Goal: Task Accomplishment & Management: Manage account settings

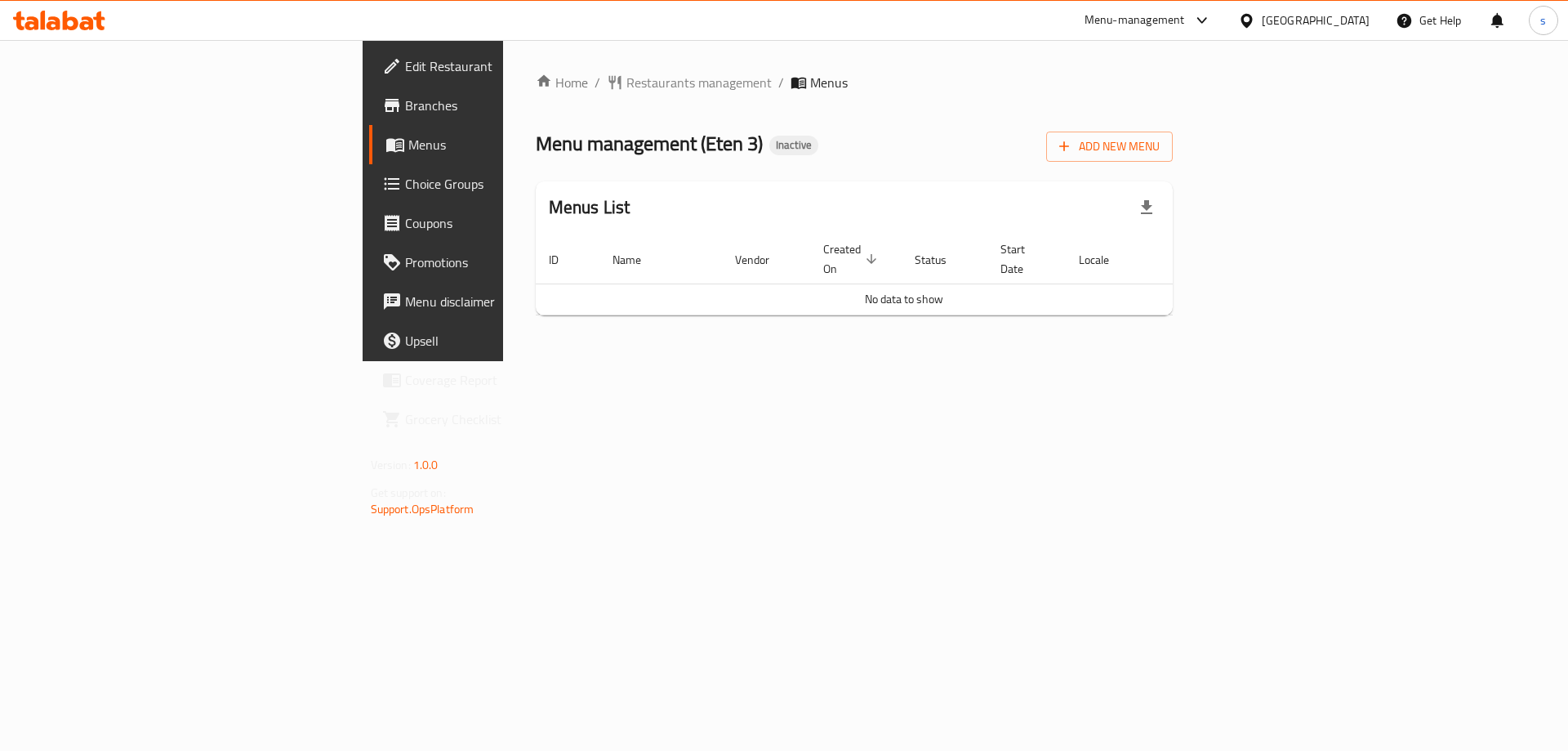
click at [405, 104] on span "Branches" at bounding box center [509, 105] width 207 height 20
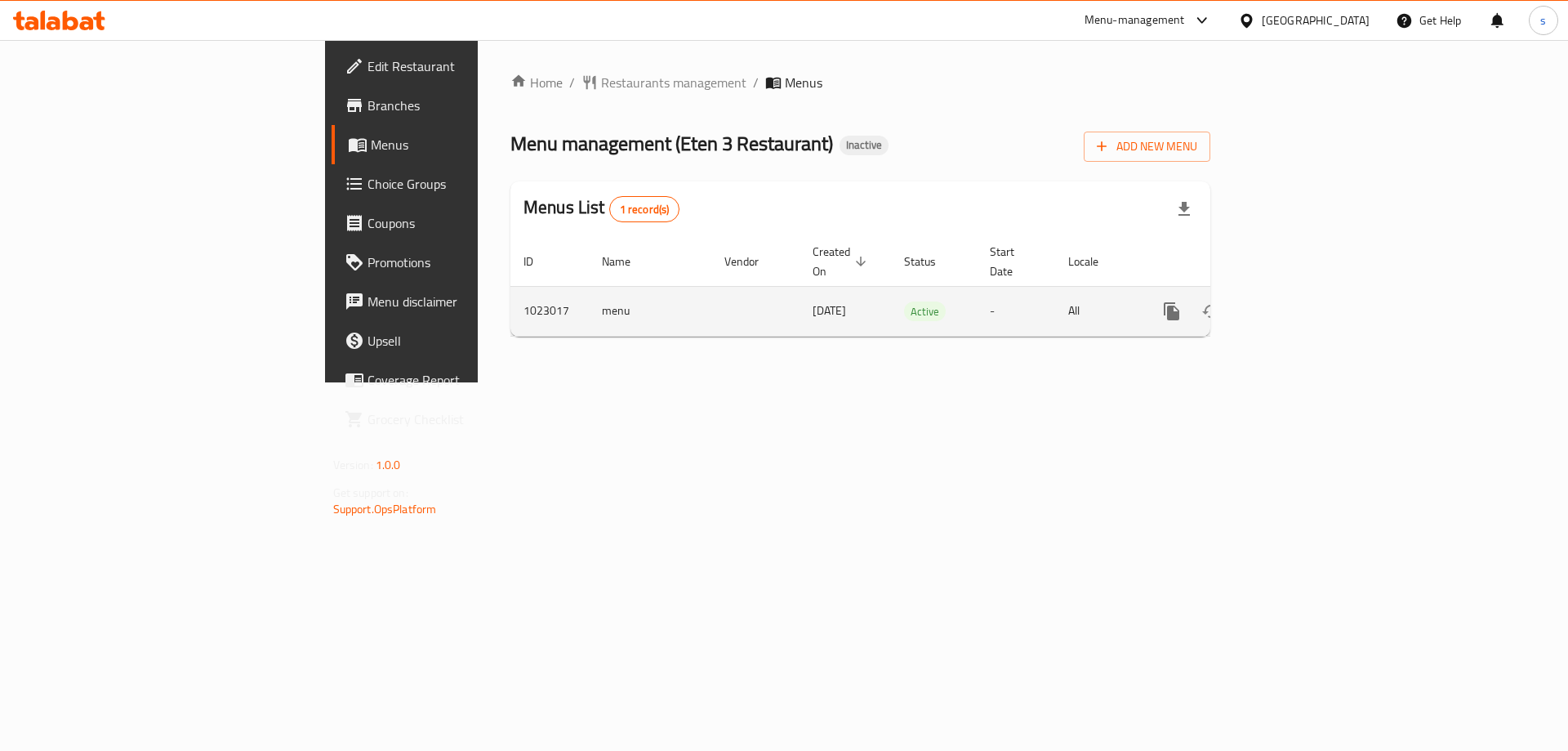
click at [1309, 292] on link "enhanced table" at bounding box center [1289, 311] width 39 height 39
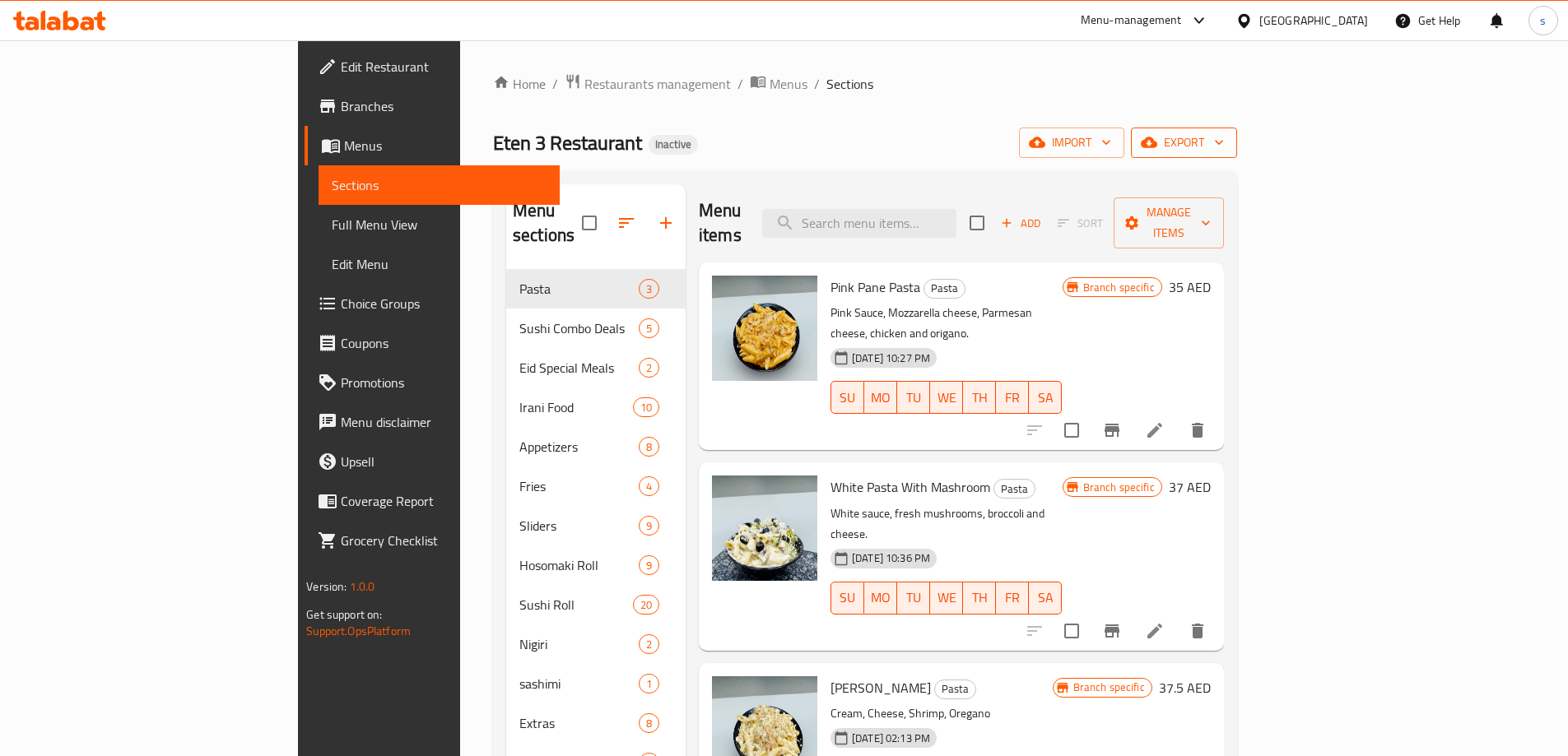
click at [1224, 133] on span "export" at bounding box center [1183, 142] width 80 height 20
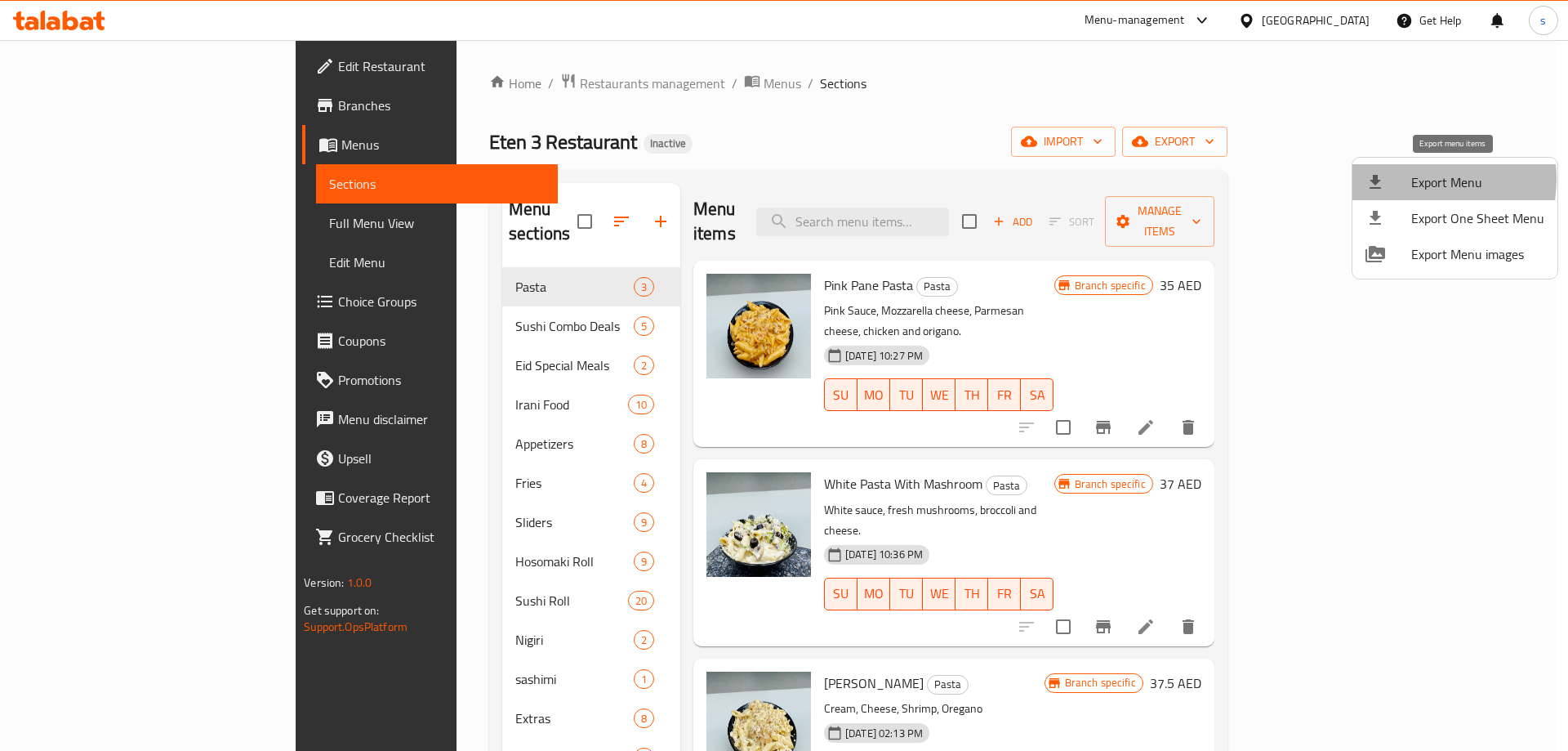
click at [1412, 179] on span "Export Menu" at bounding box center [1477, 182] width 133 height 20
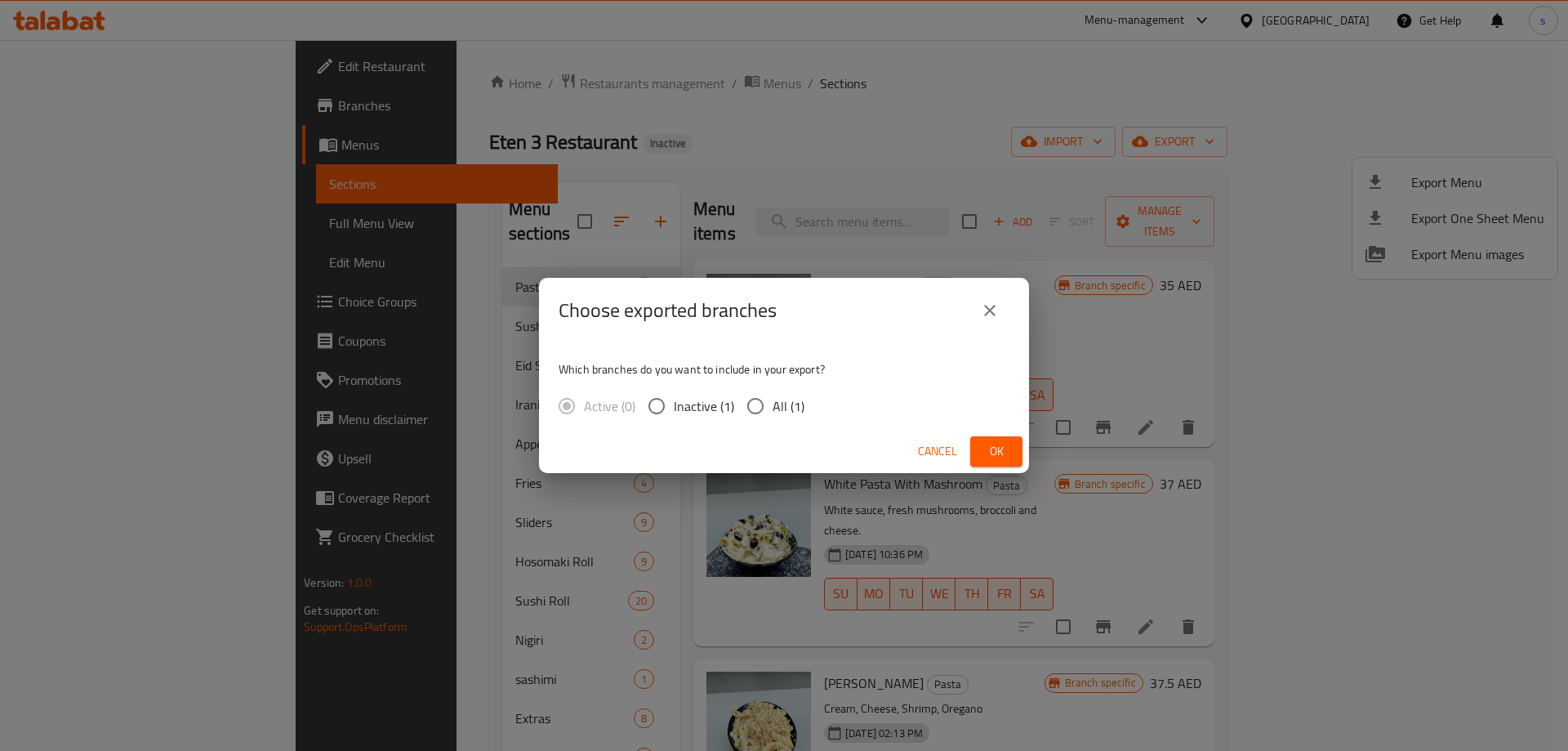
click at [751, 413] on input "All (1)" at bounding box center [755, 406] width 34 height 34
radio input "true"
click at [978, 439] on button "Ok" at bounding box center [996, 451] width 52 height 30
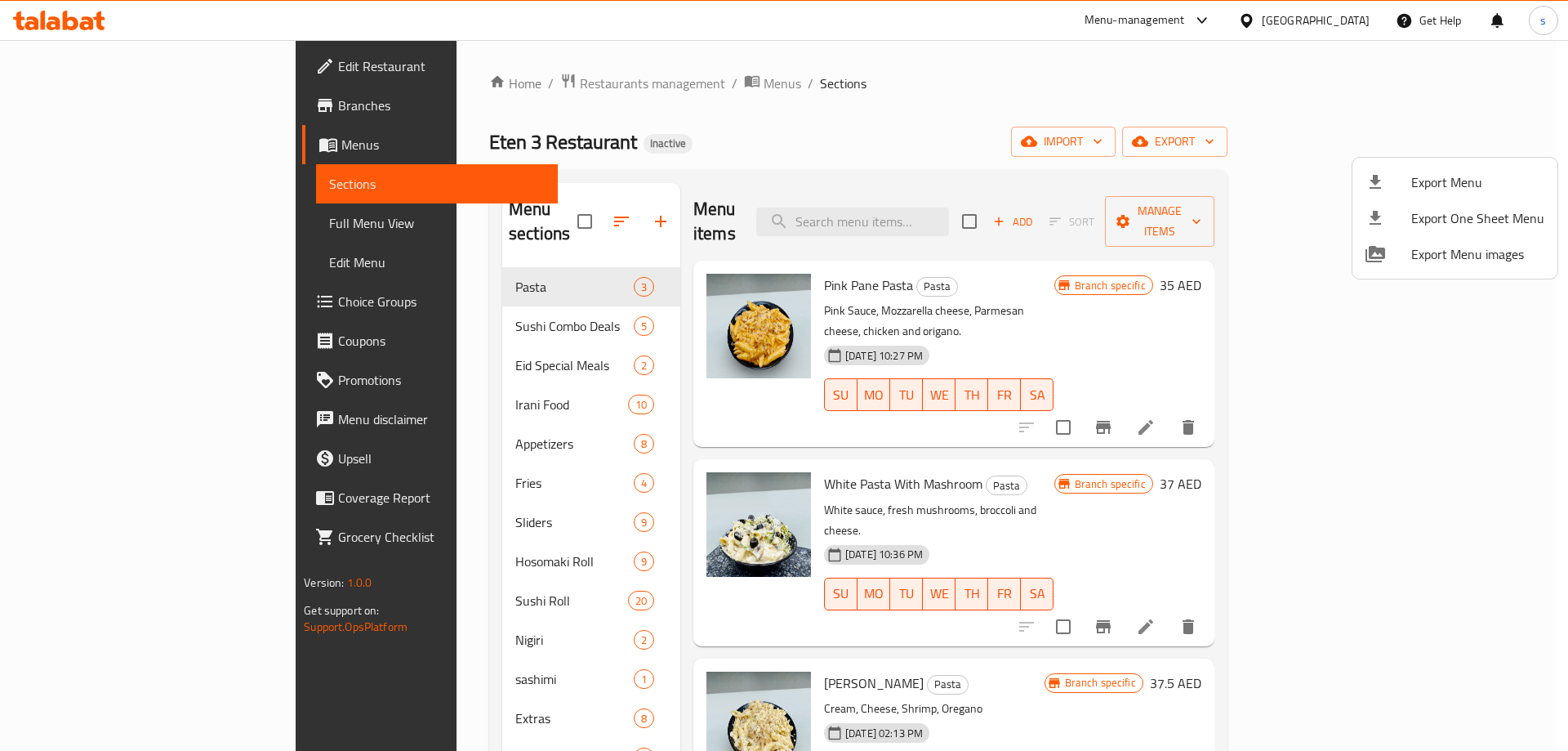
click at [468, 372] on div at bounding box center [784, 375] width 1568 height 751
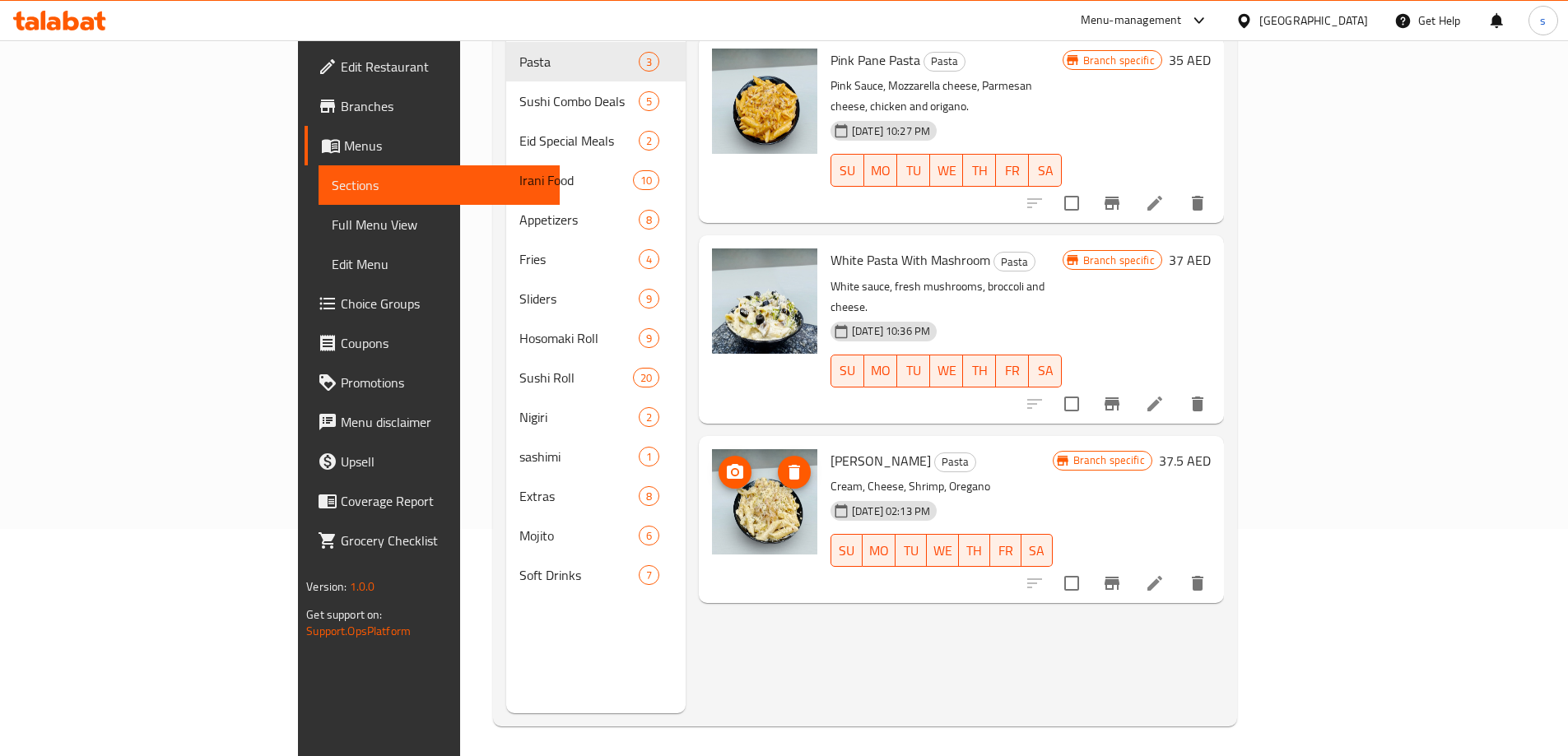
scroll to position [230, 0]
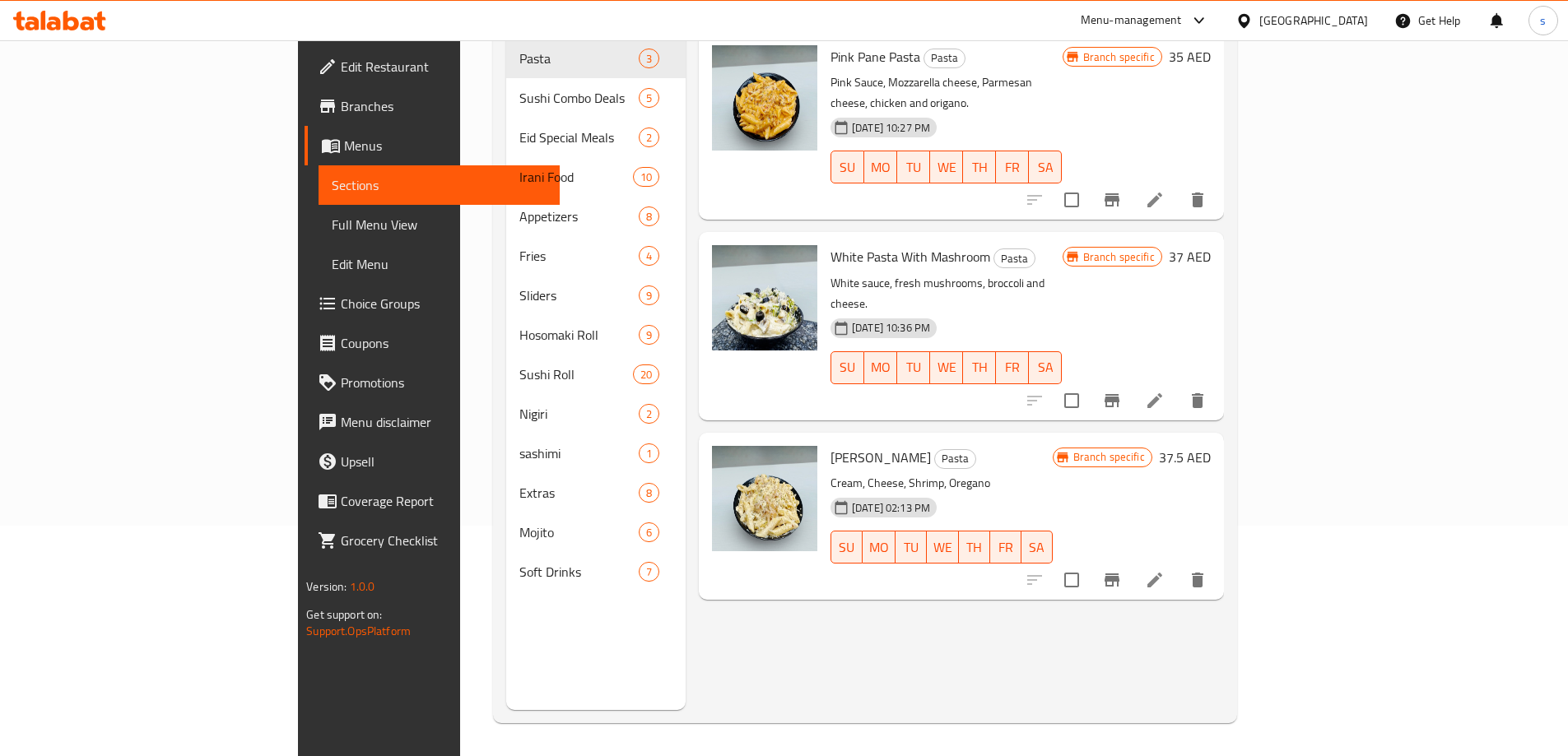
click at [855, 541] on div "Menu items Add Sort Manage items Pink Pane Pasta Pasta Pink Sauce, Mozzarella c…" at bounding box center [954, 331] width 538 height 756
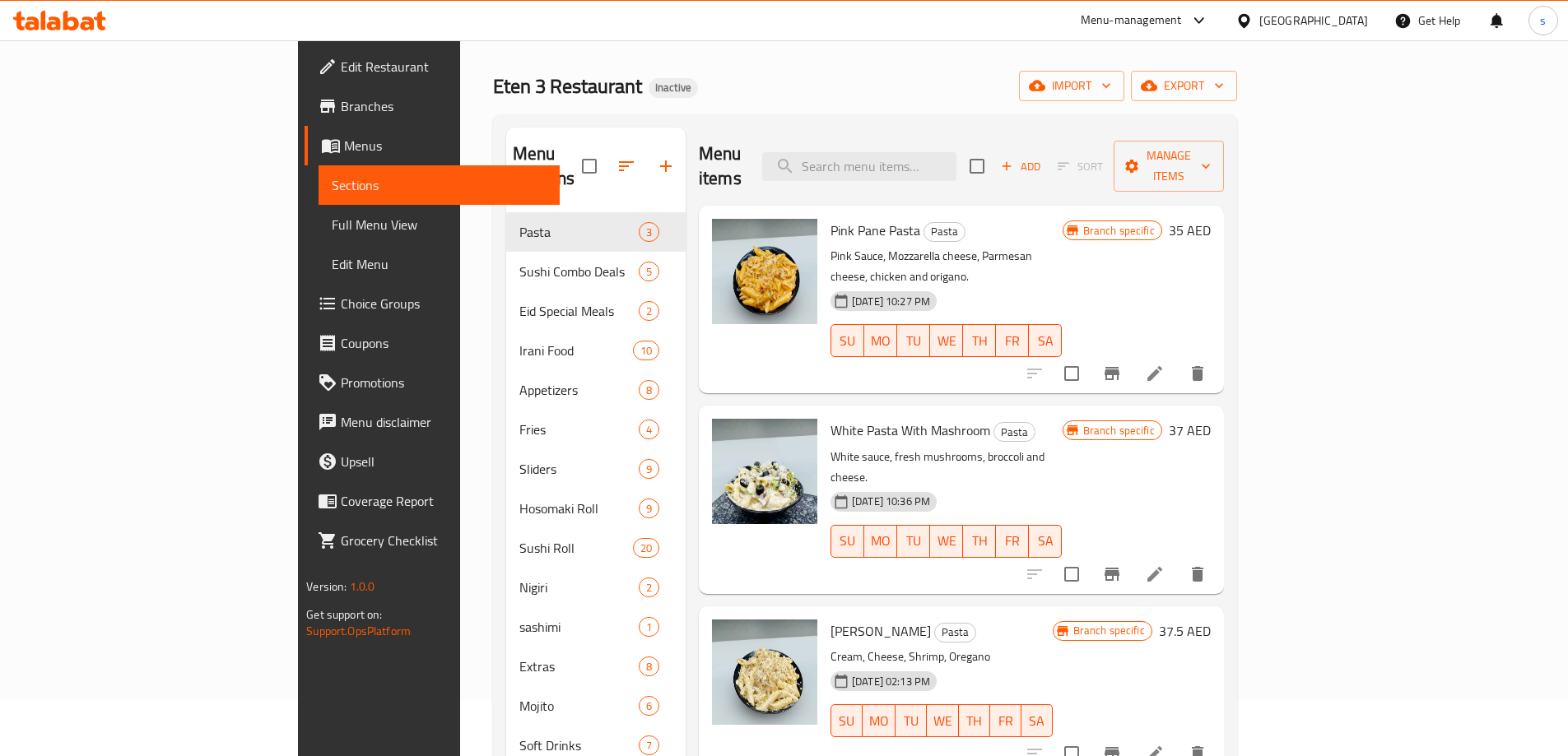
scroll to position [82, 0]
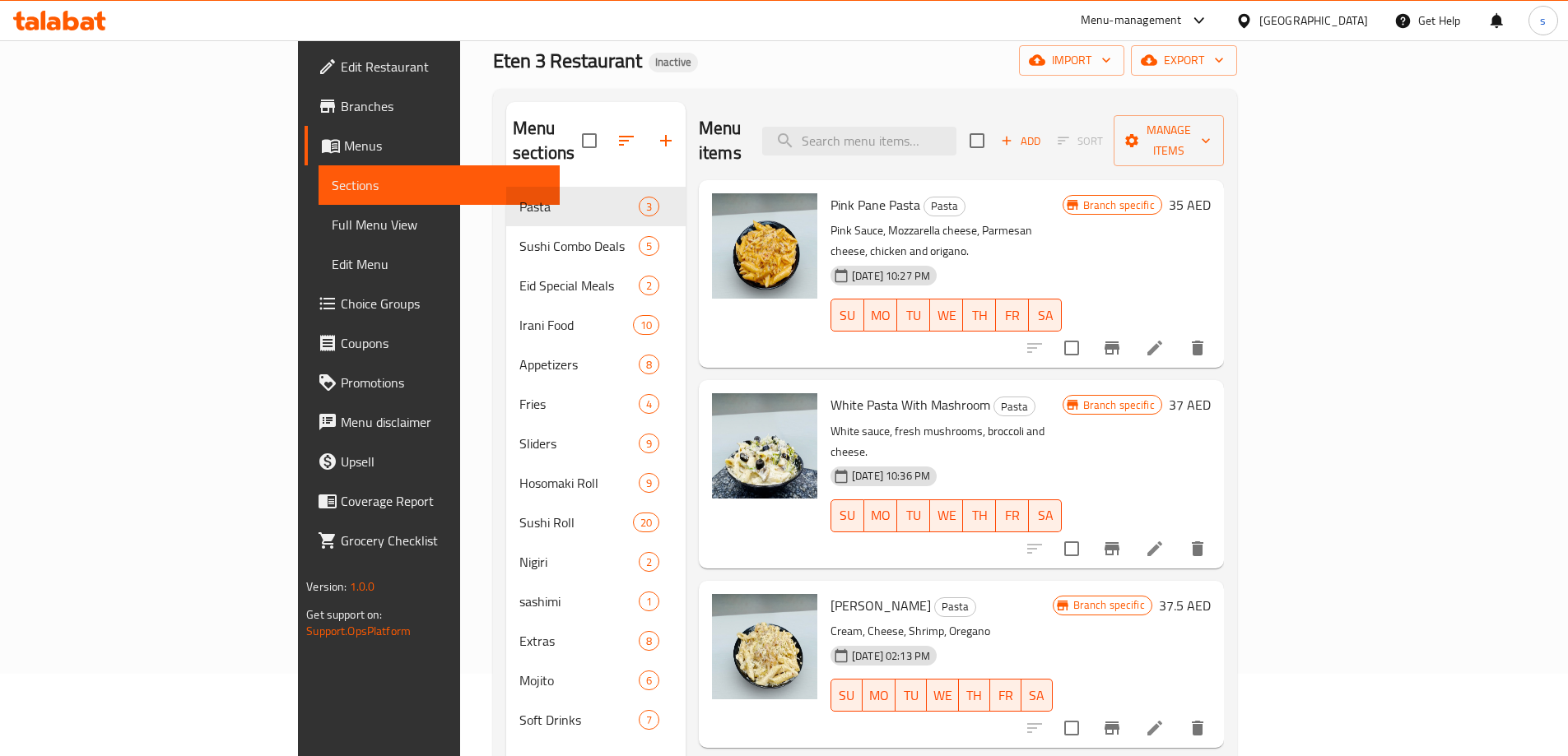
click at [341, 73] on span "Edit Restaurant" at bounding box center [443, 67] width 206 height 20
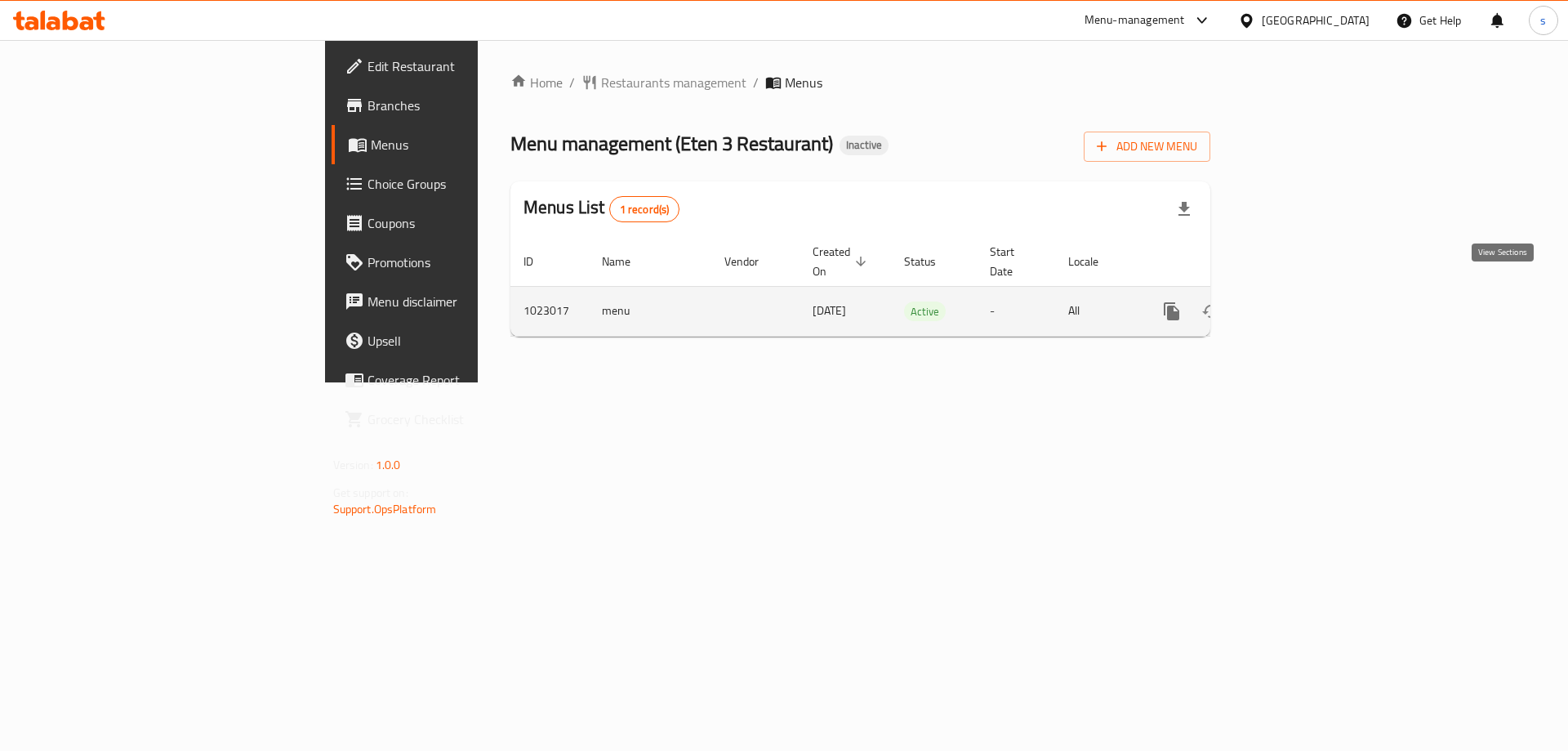
click at [1299, 301] on icon "enhanced table" at bounding box center [1289, 311] width 20 height 20
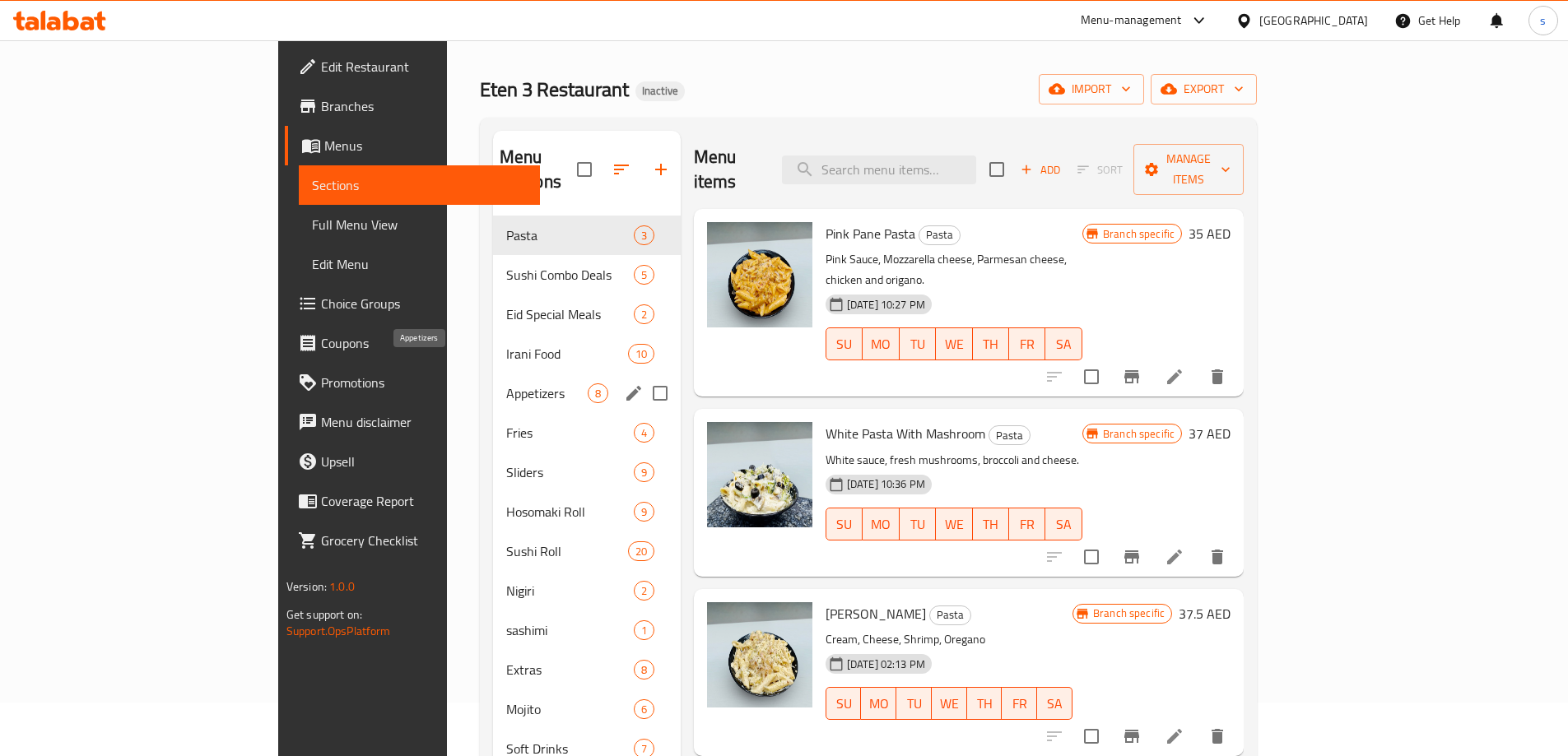
scroll to position [82, 0]
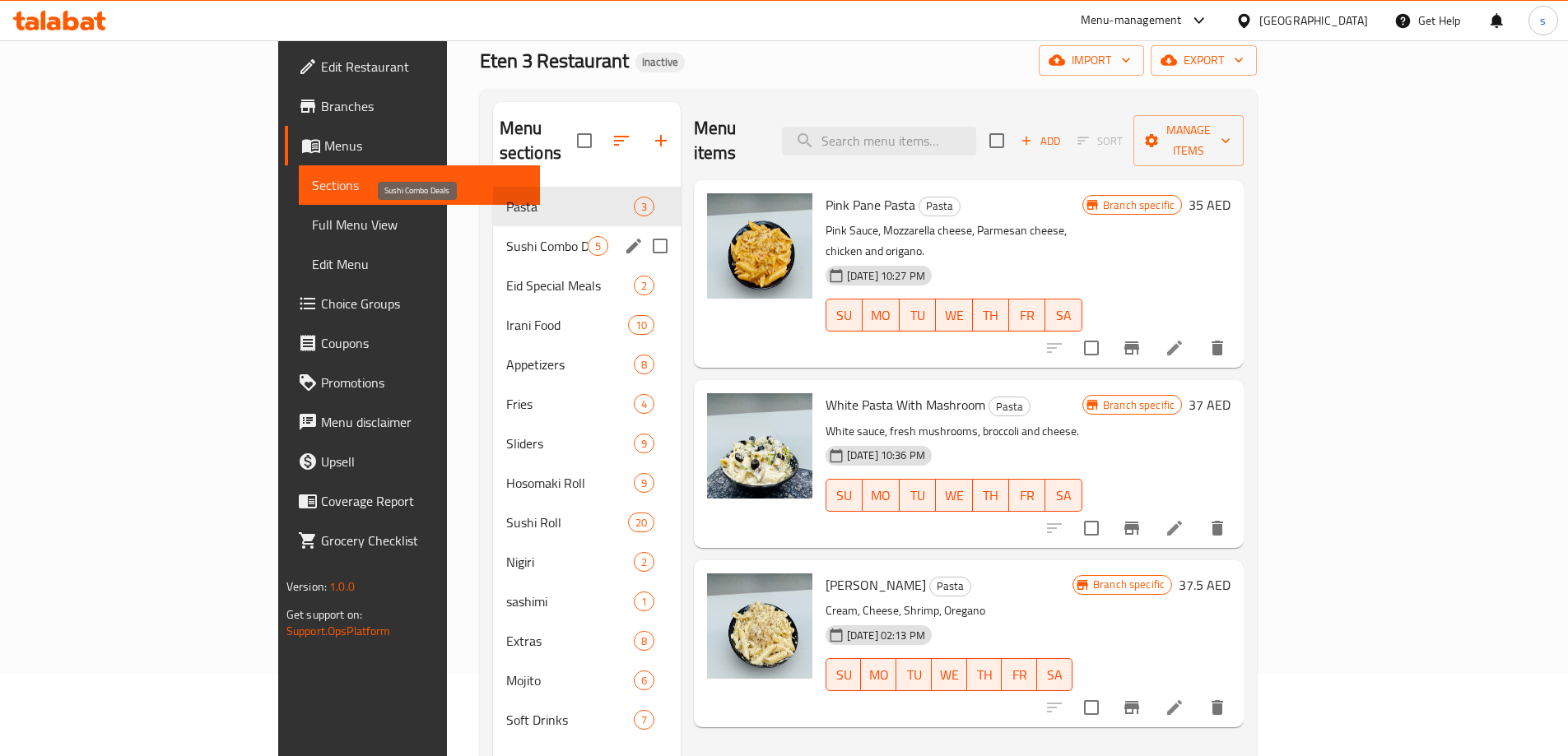
click at [506, 236] on span "Sushi Combo Deals" at bounding box center [546, 245] width 82 height 20
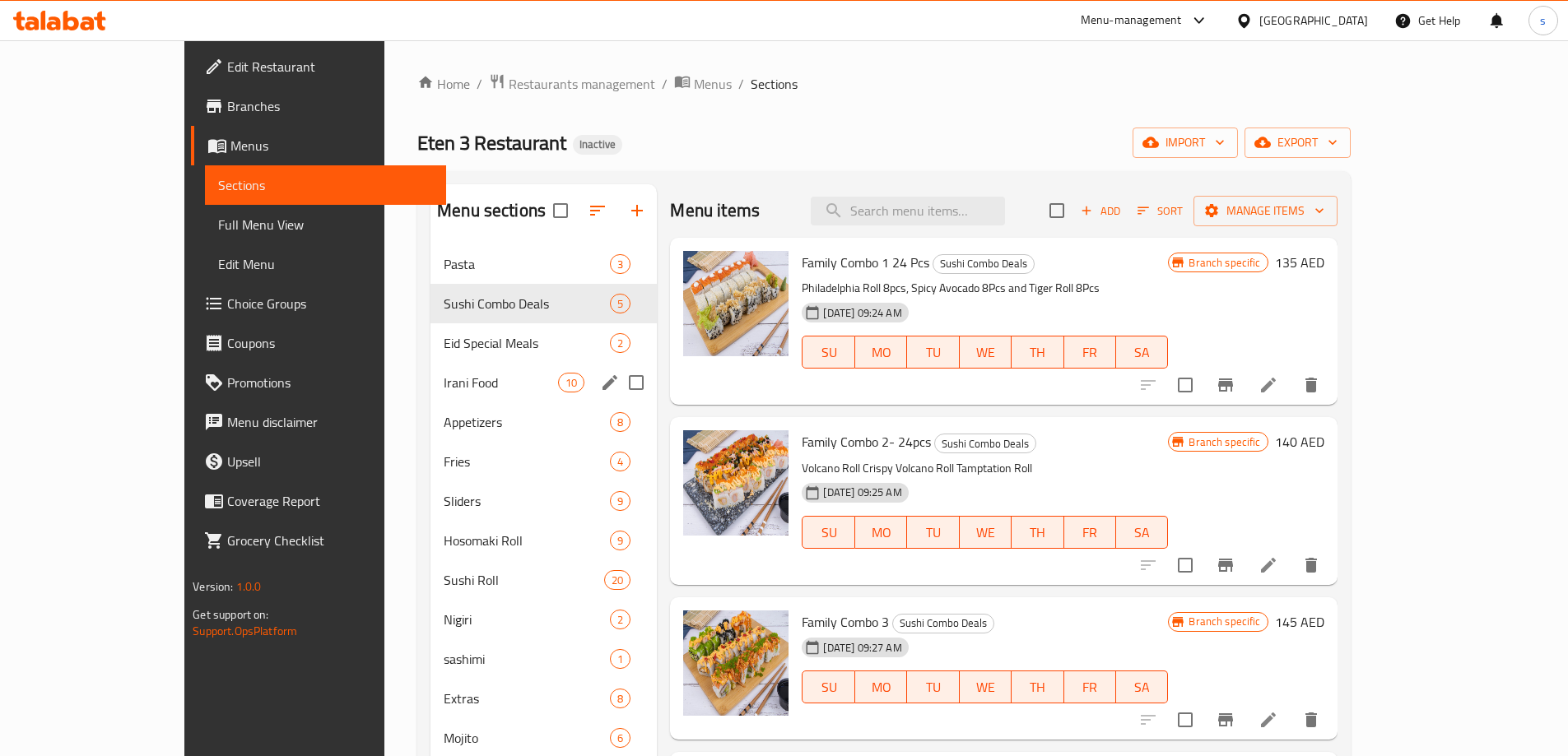
scroll to position [165, 0]
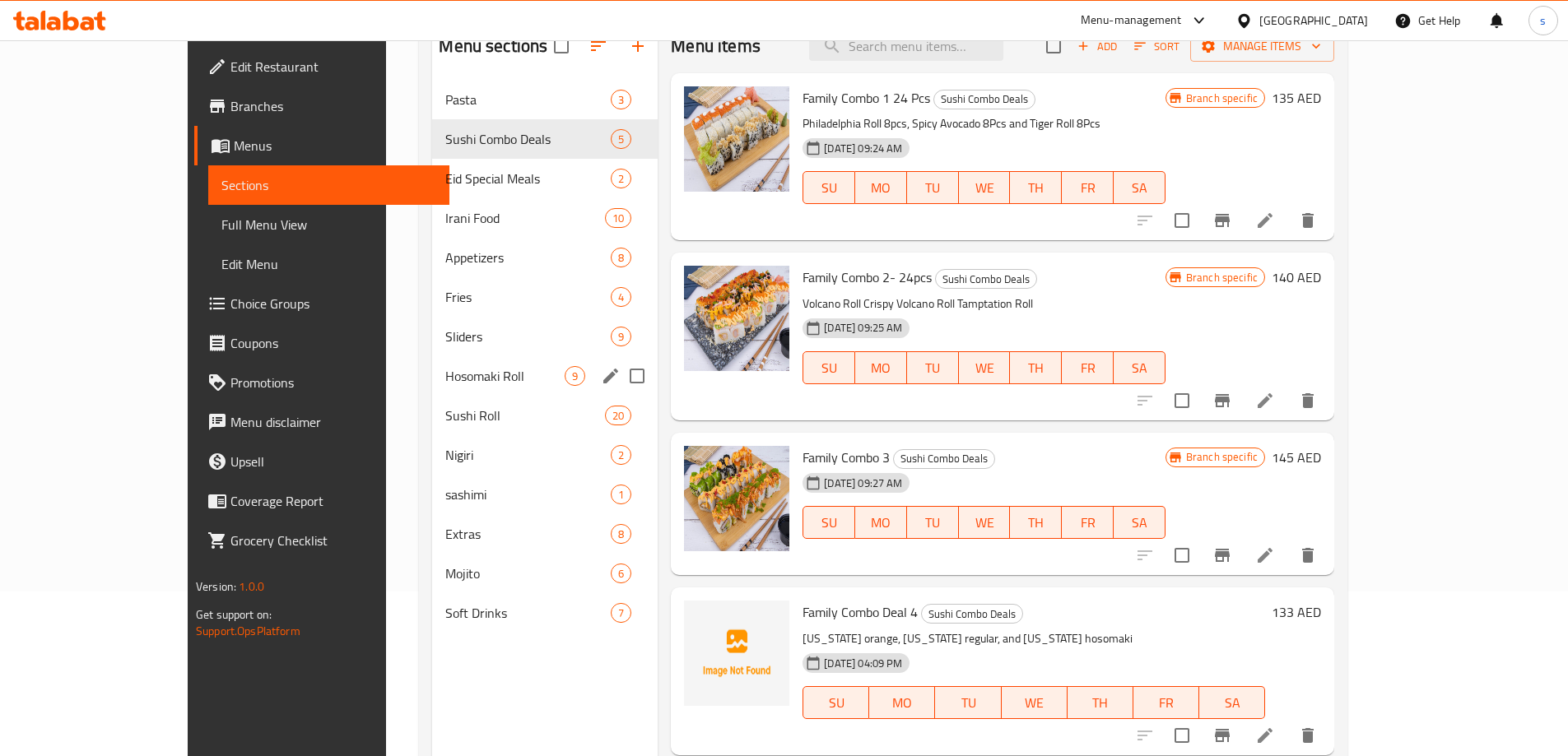
click at [432, 364] on div "Hosomaki Roll 9" at bounding box center [544, 376] width 225 height 39
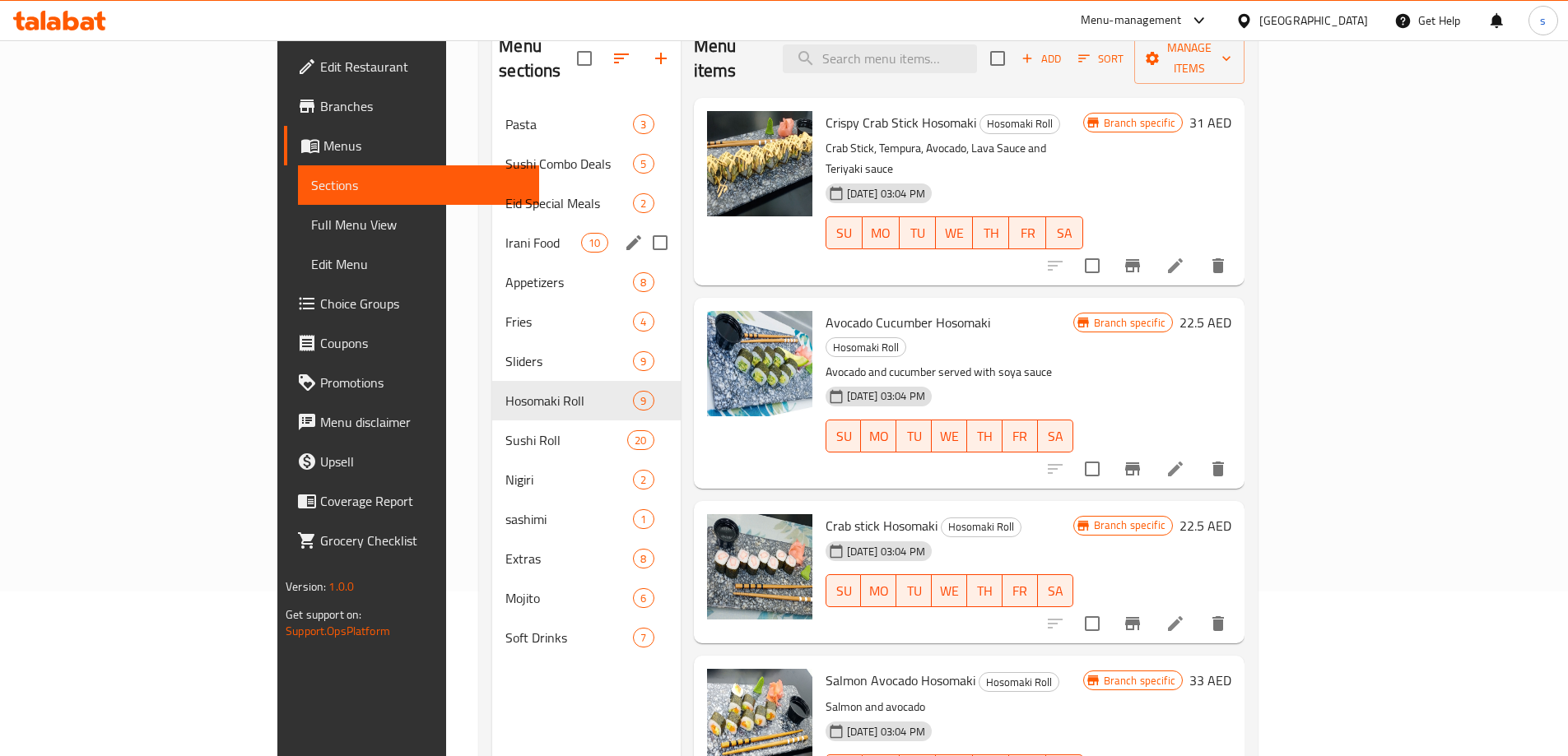
click at [505, 233] on span "Irani Food" at bounding box center [543, 243] width 75 height 20
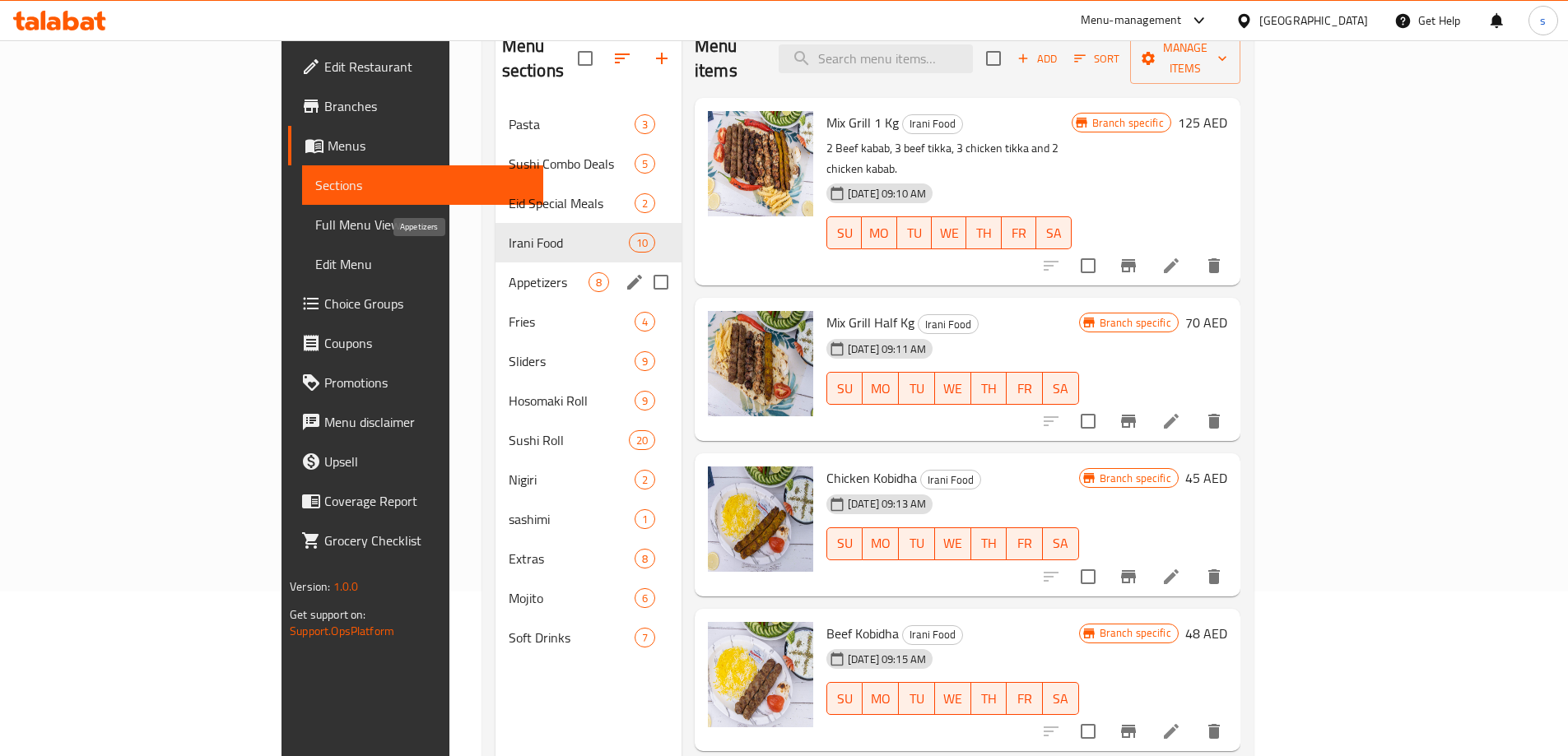
click at [508, 272] on span "Appetizers" at bounding box center [548, 282] width 80 height 20
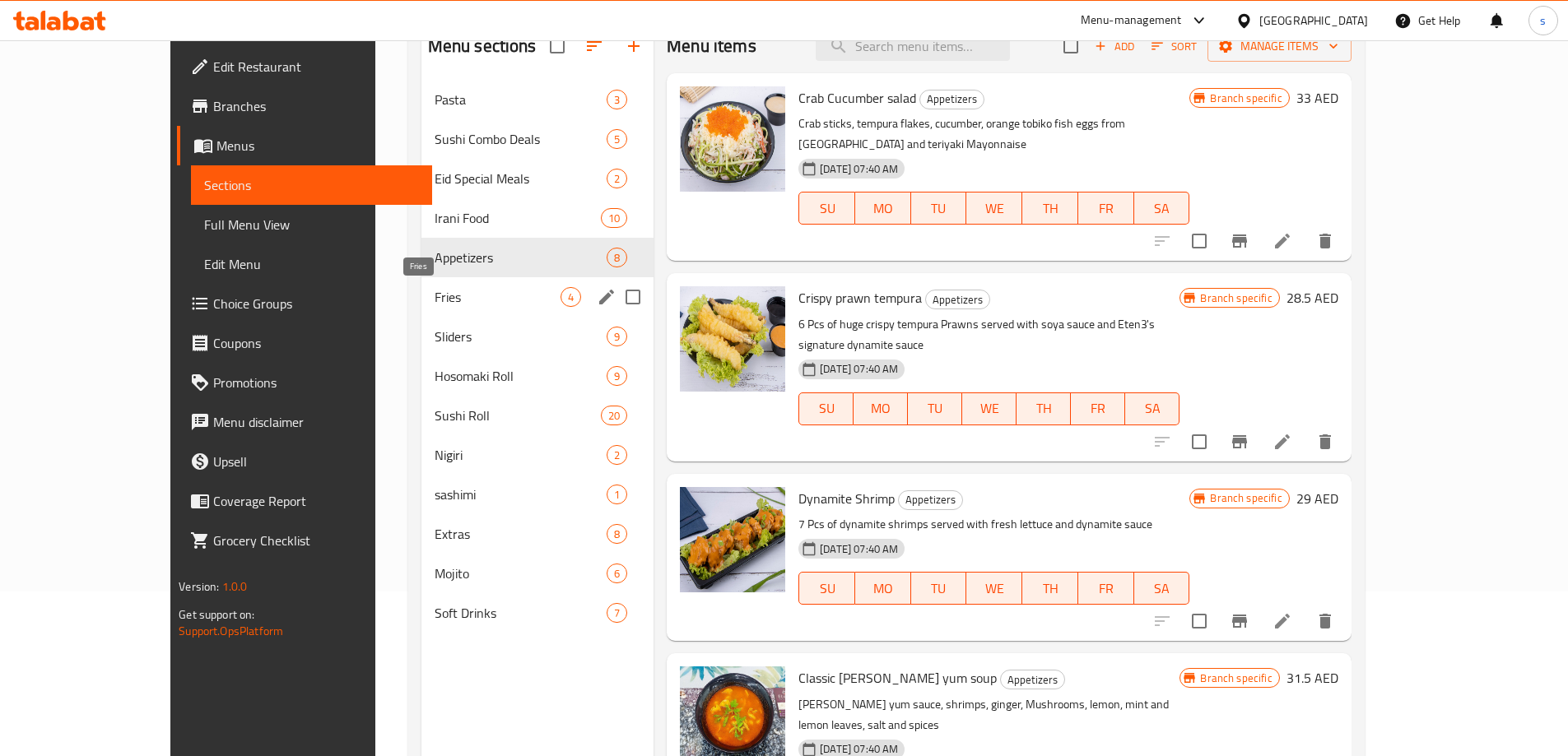
click at [435, 295] on span "Fries" at bounding box center [498, 297] width 126 height 20
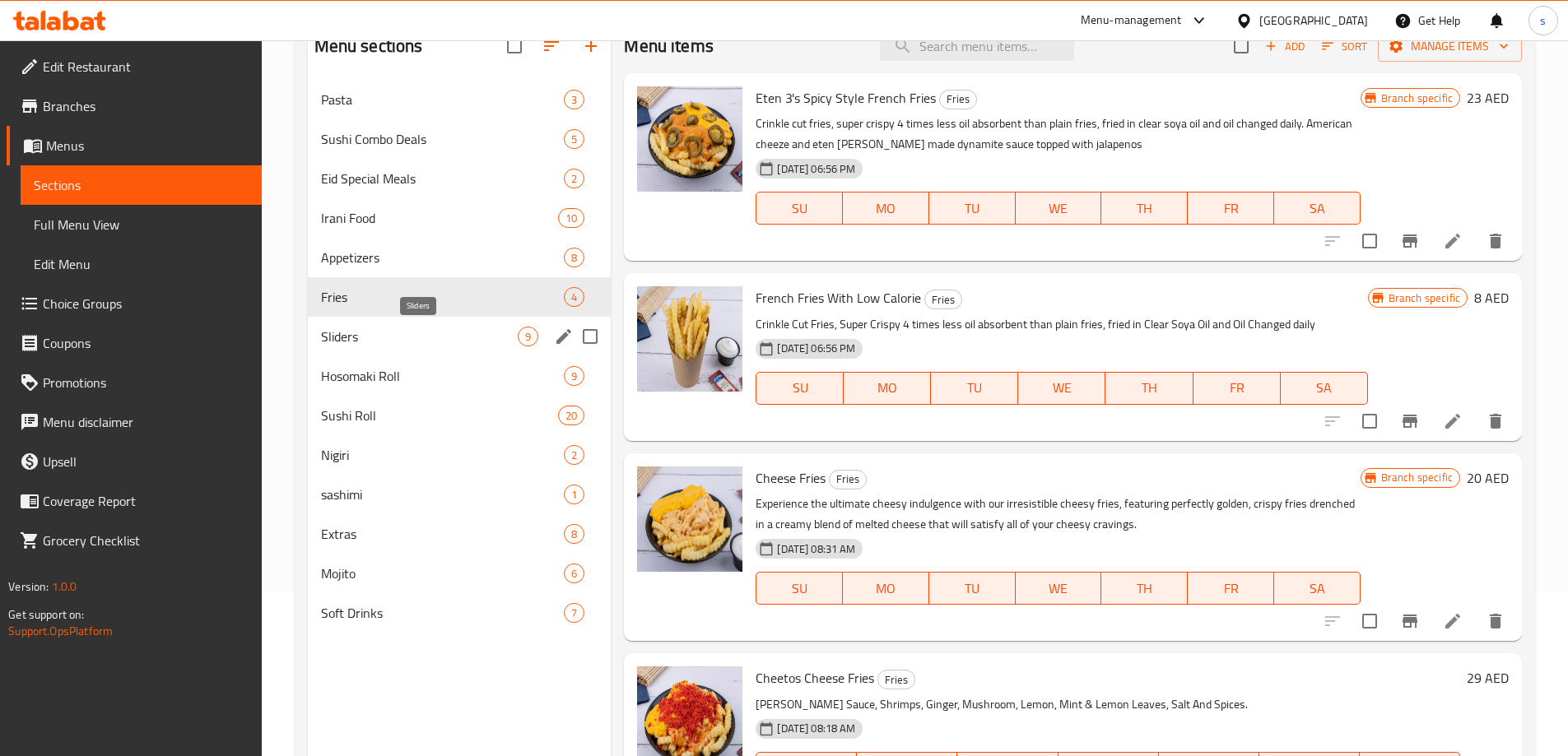
click at [386, 331] on span "Sliders" at bounding box center [419, 336] width 197 height 20
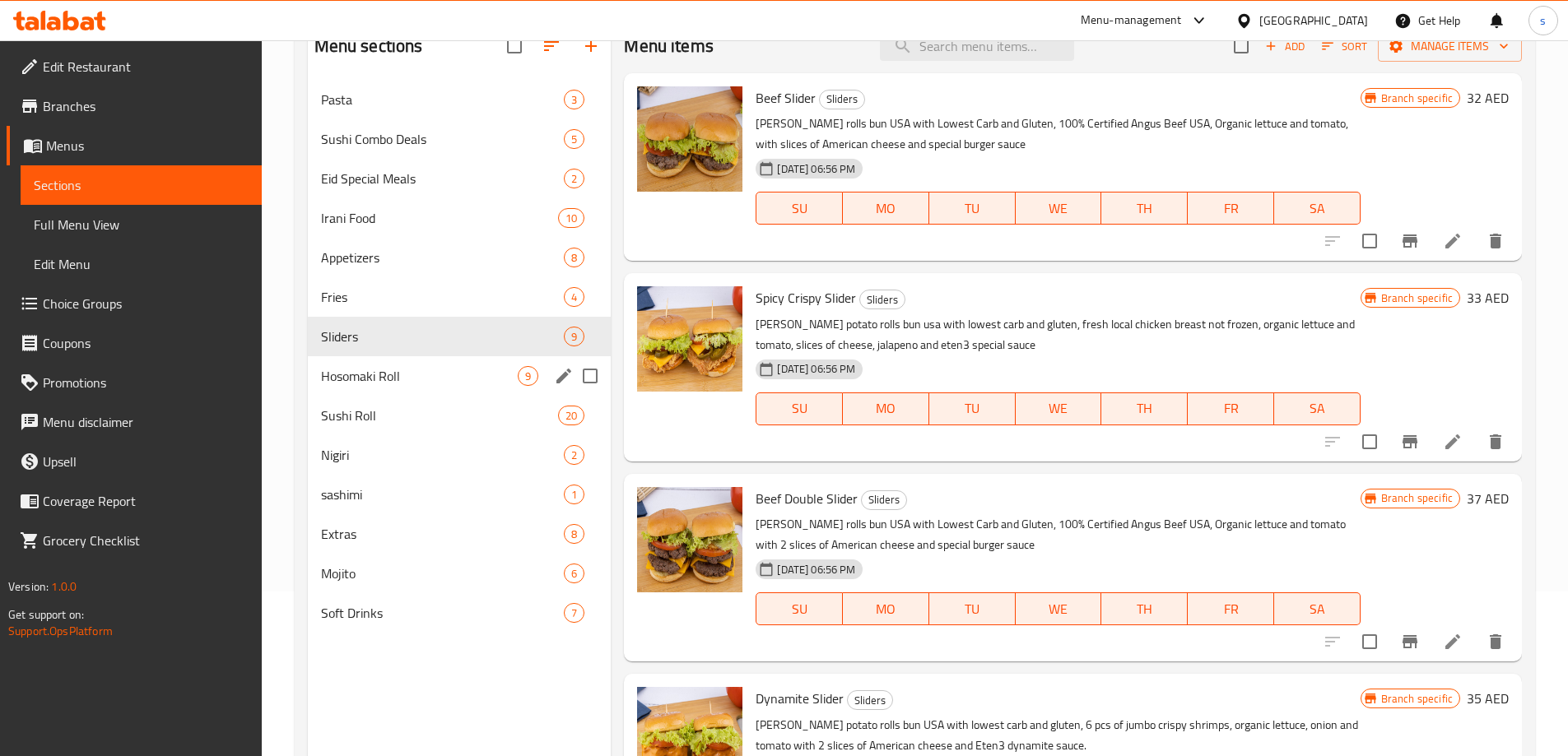
click at [377, 380] on span "Hosomaki Roll" at bounding box center [419, 376] width 197 height 20
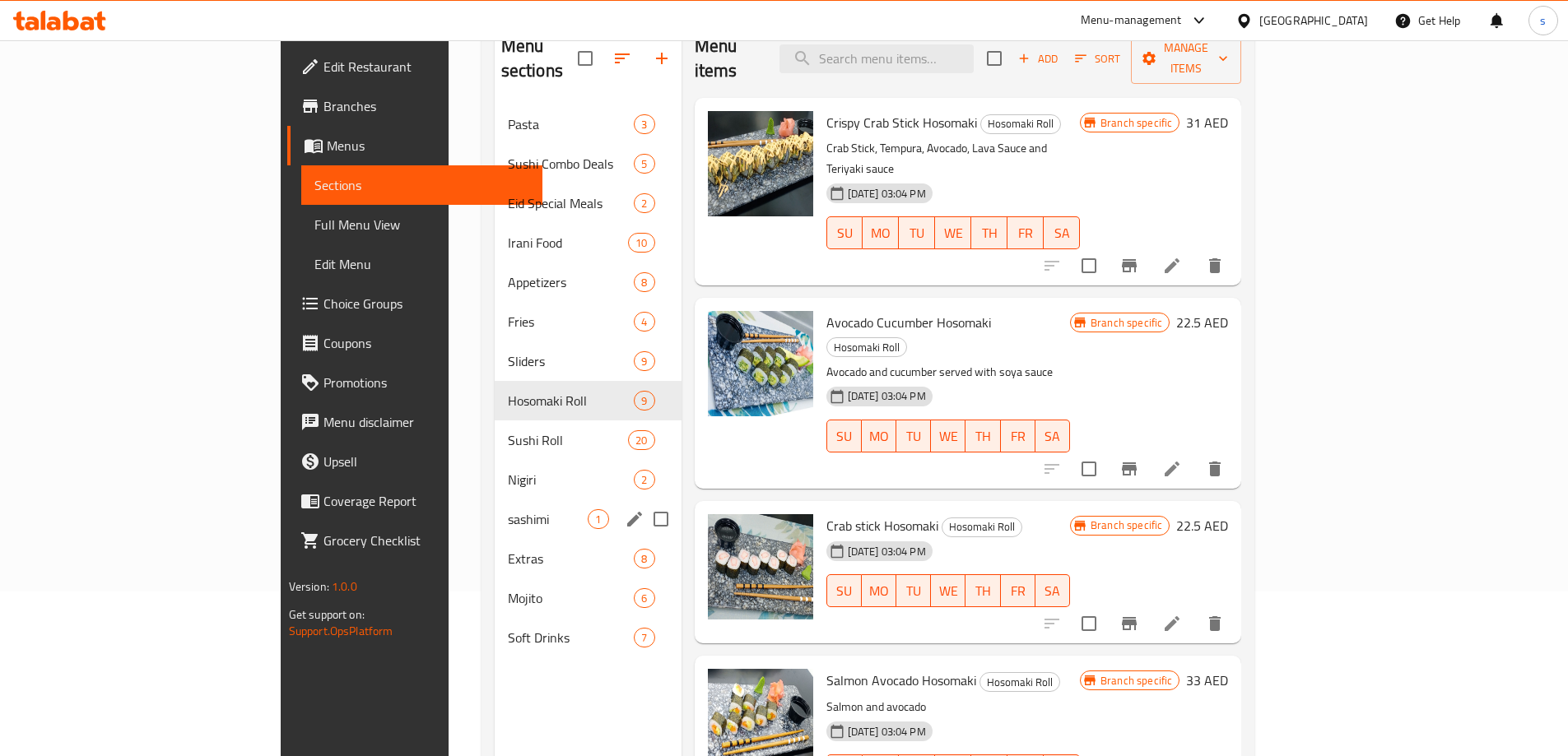
click at [507, 470] on span "Nigiri" at bounding box center [571, 479] width 127 height 20
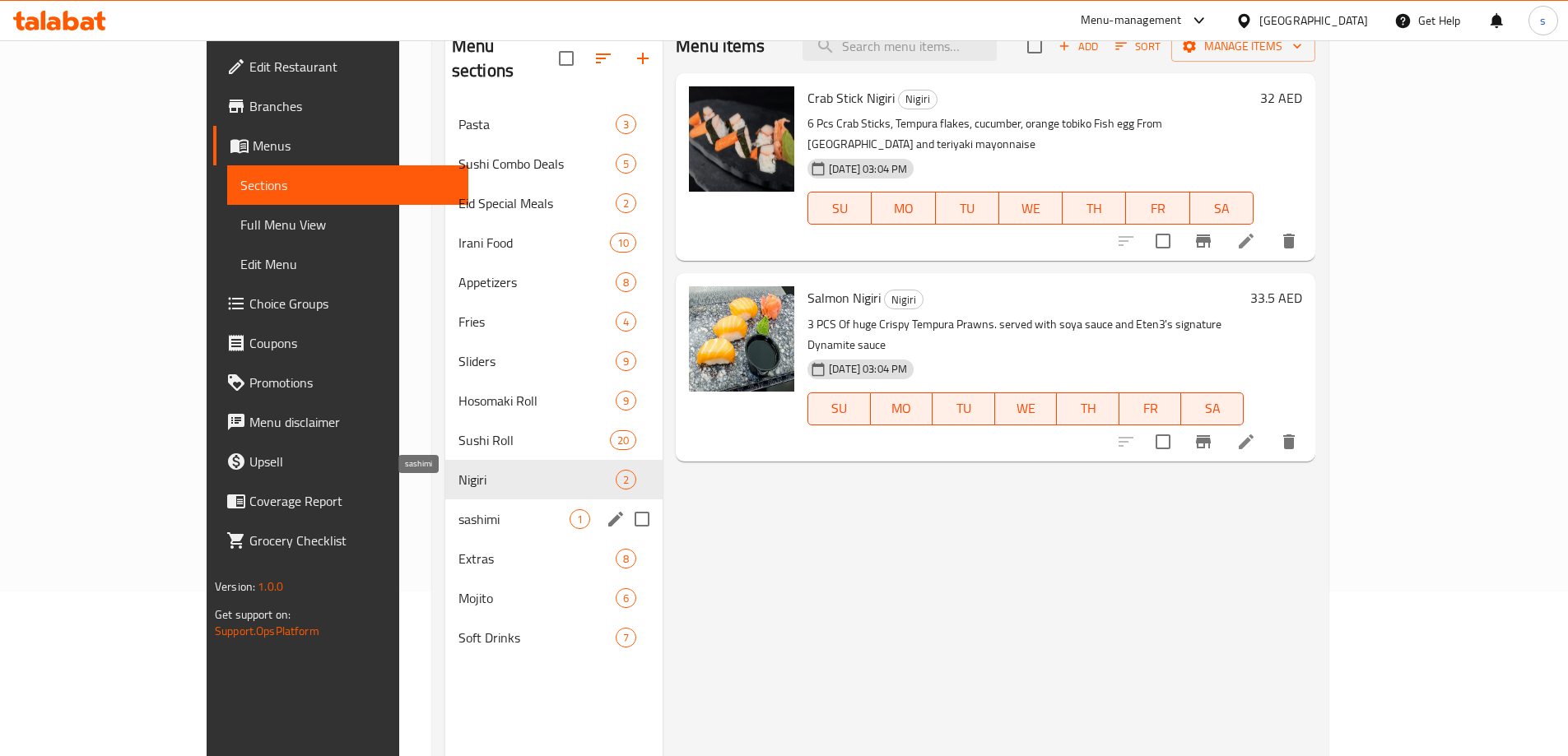
click at [458, 509] on span "sashimi" at bounding box center [514, 519] width 111 height 20
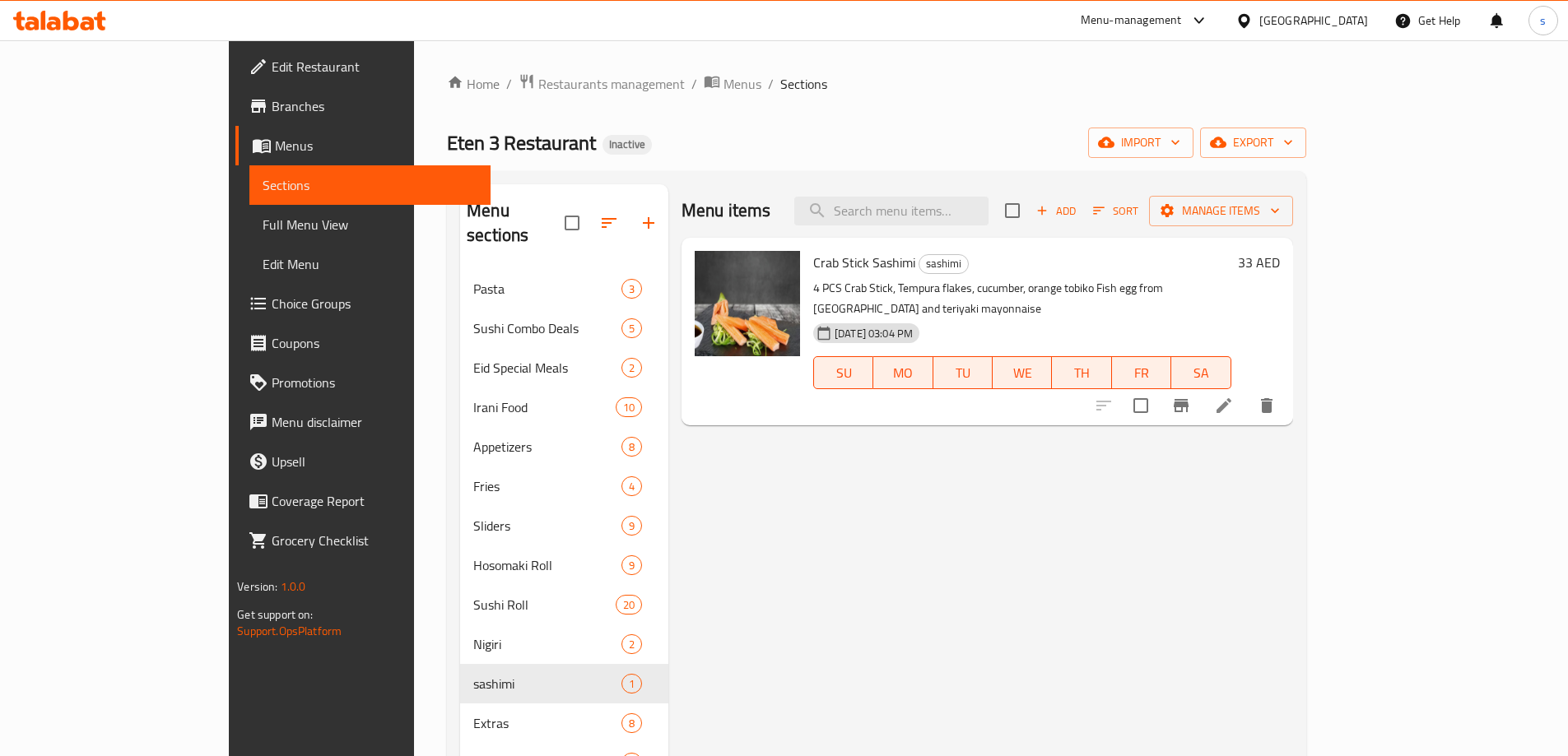
click at [272, 74] on span "Edit Restaurant" at bounding box center [374, 67] width 206 height 20
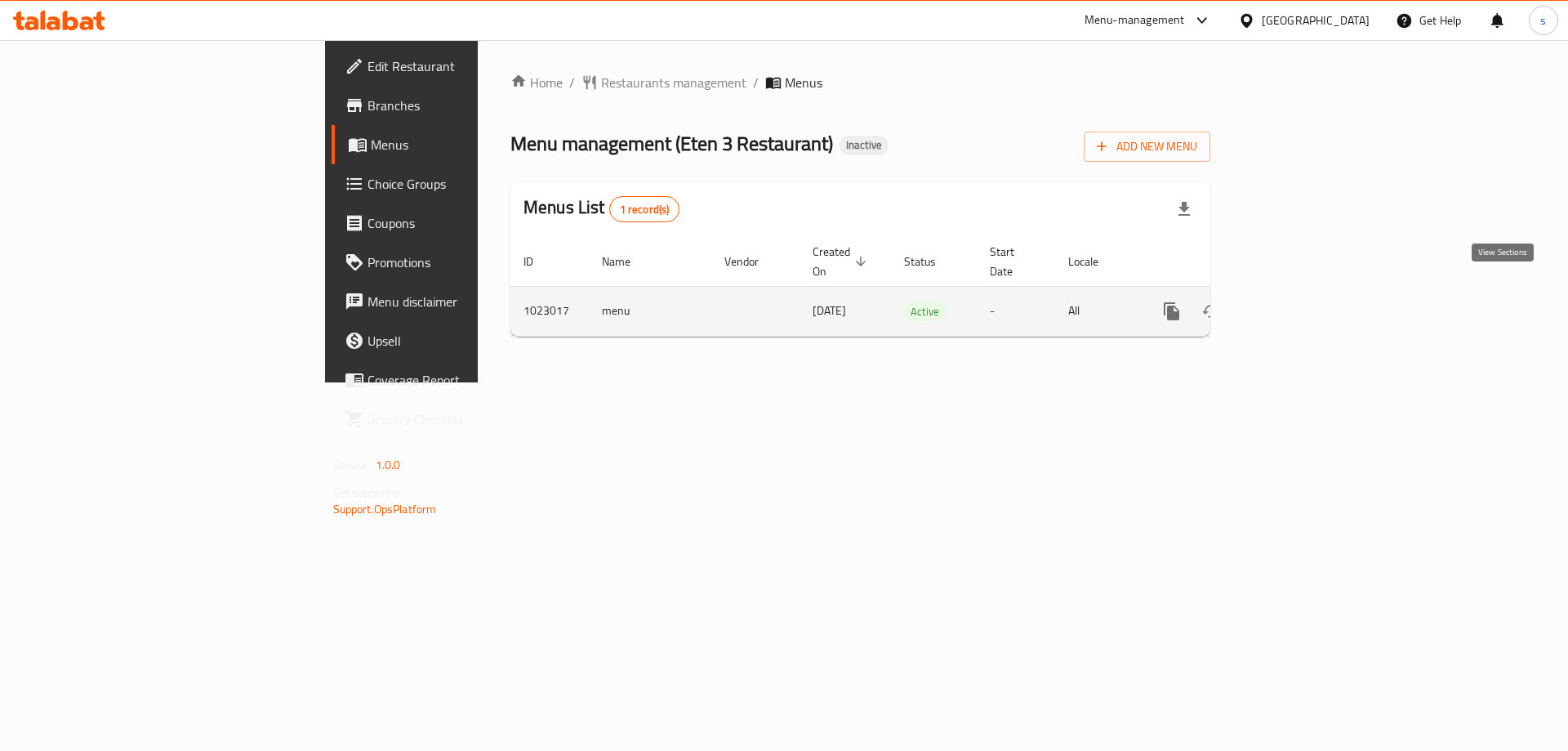
click at [1299, 301] on icon "enhanced table" at bounding box center [1289, 311] width 20 height 20
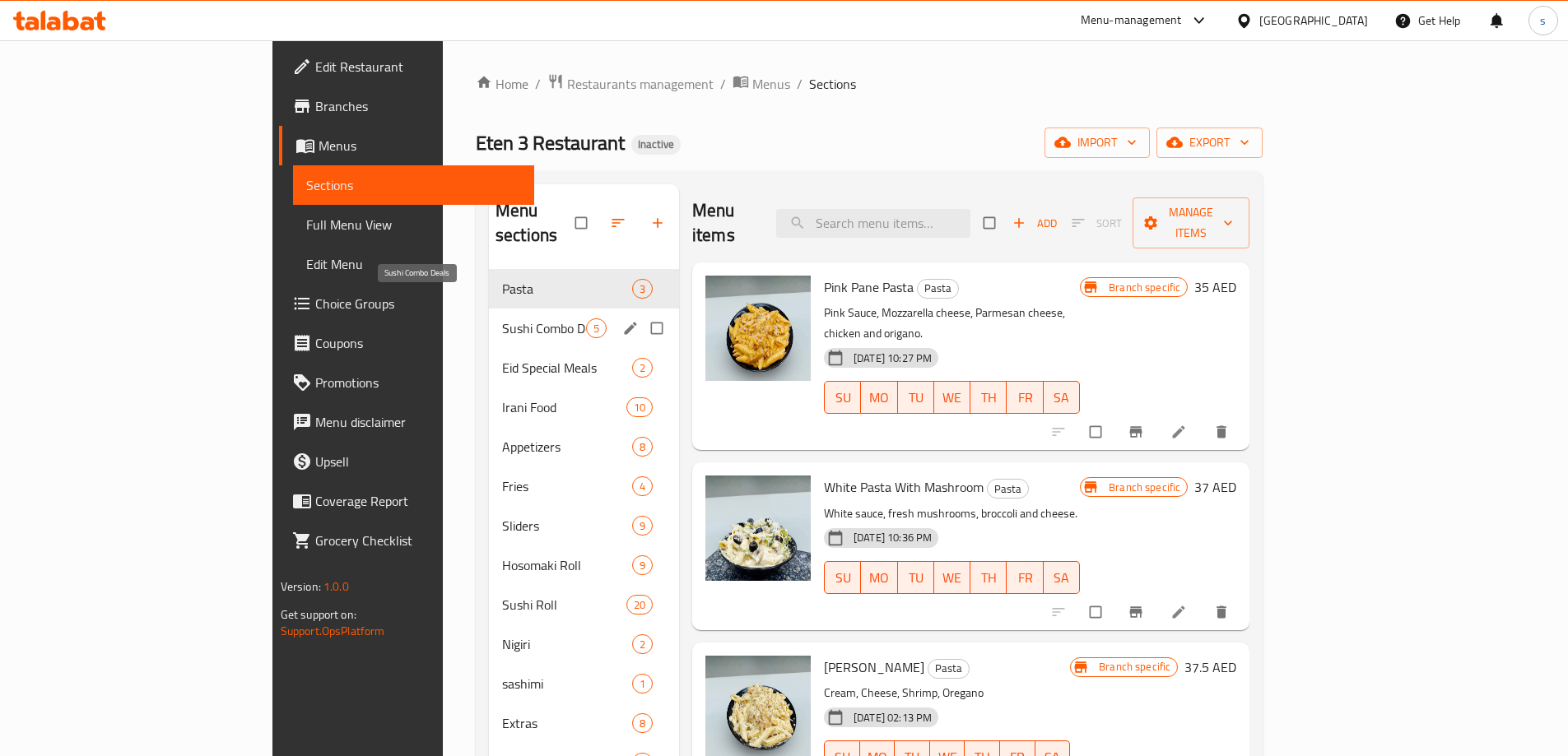
click at [502, 318] on span "Sushi Combo Deals" at bounding box center [544, 328] width 84 height 20
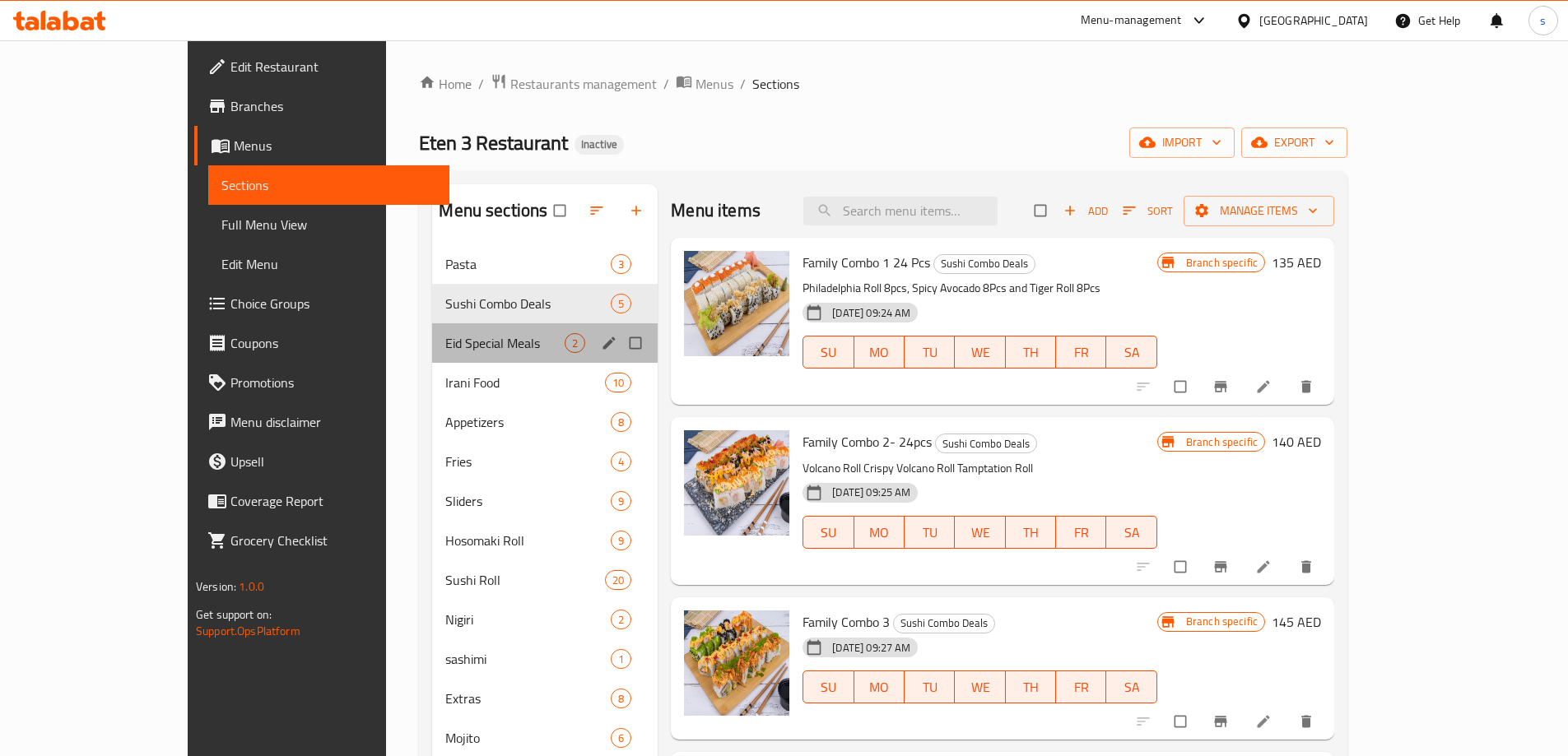
click at [432, 330] on div "Eid Special Meals 2" at bounding box center [544, 343] width 225 height 39
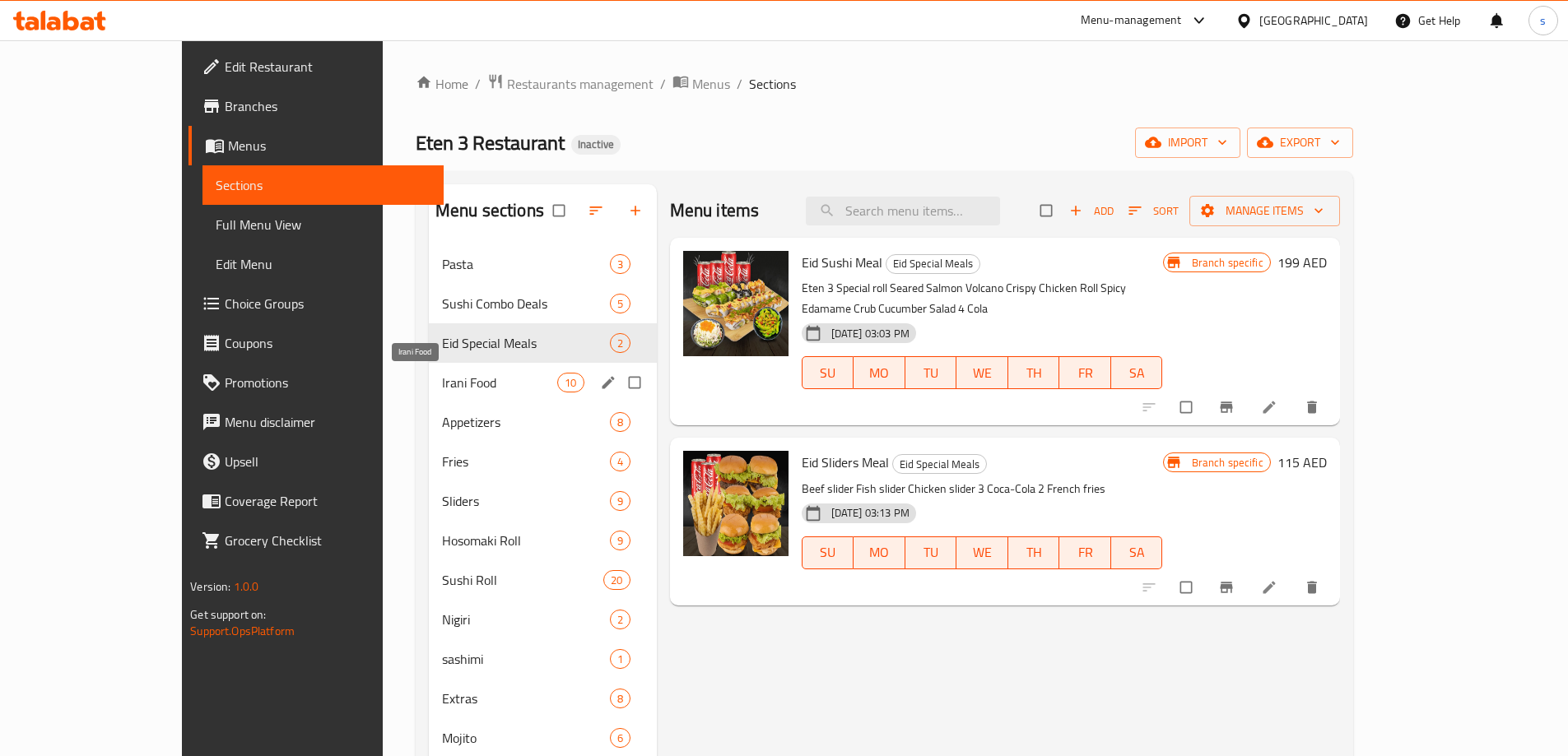
click at [442, 382] on span "Irani Food" at bounding box center [499, 382] width 115 height 20
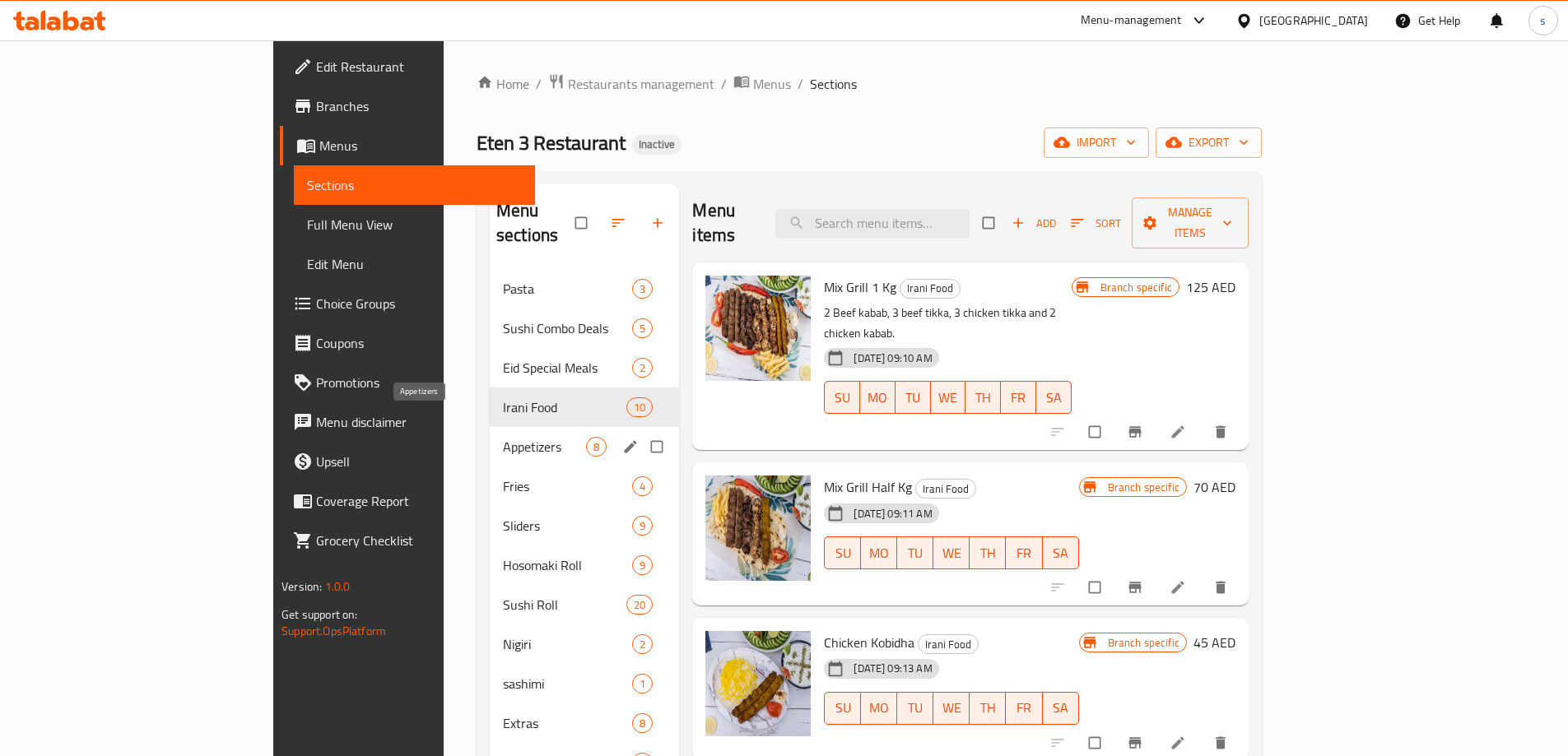
click at [503, 437] on span "Appetizers" at bounding box center [544, 447] width 83 height 20
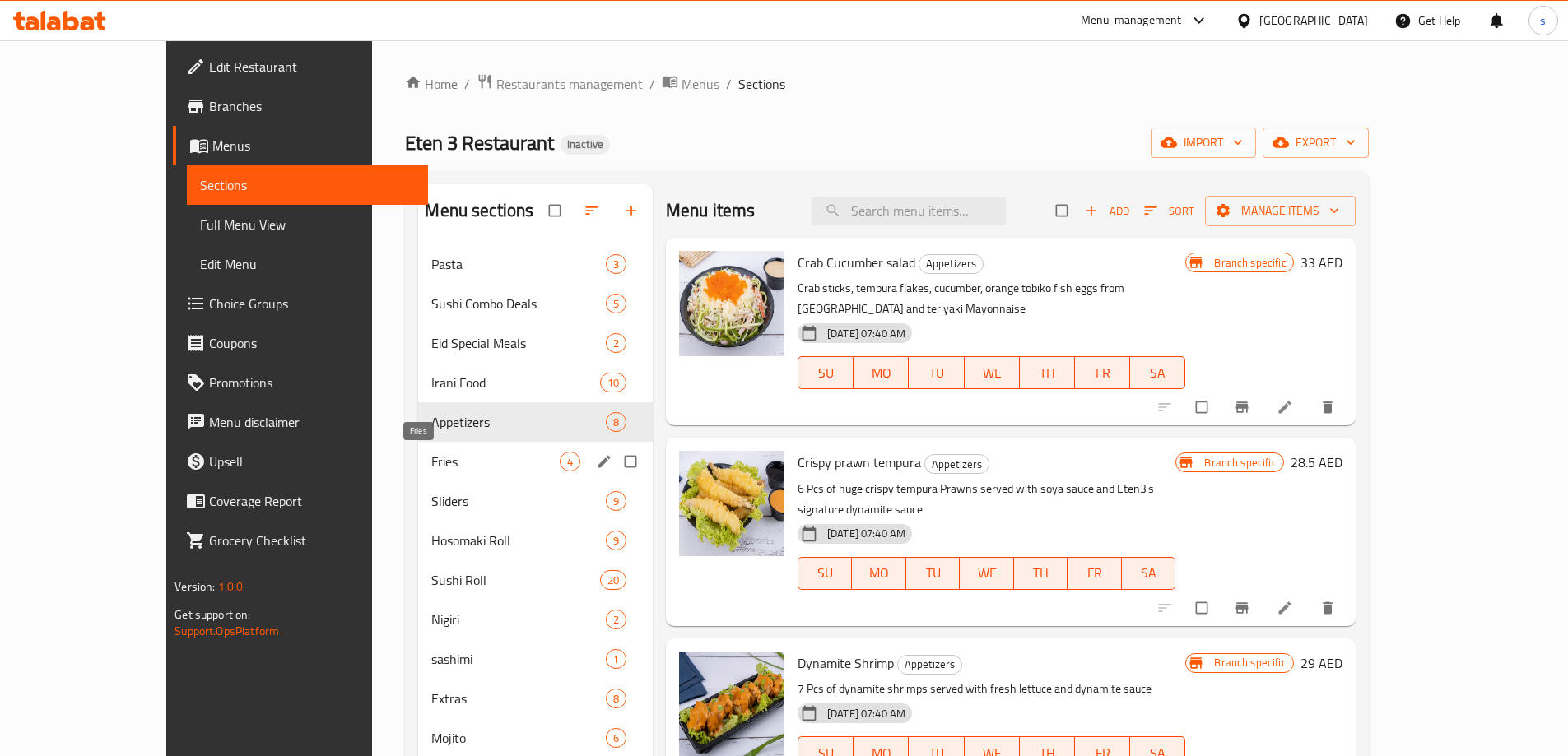
click at [431, 452] on span "Fries" at bounding box center [495, 461] width 128 height 20
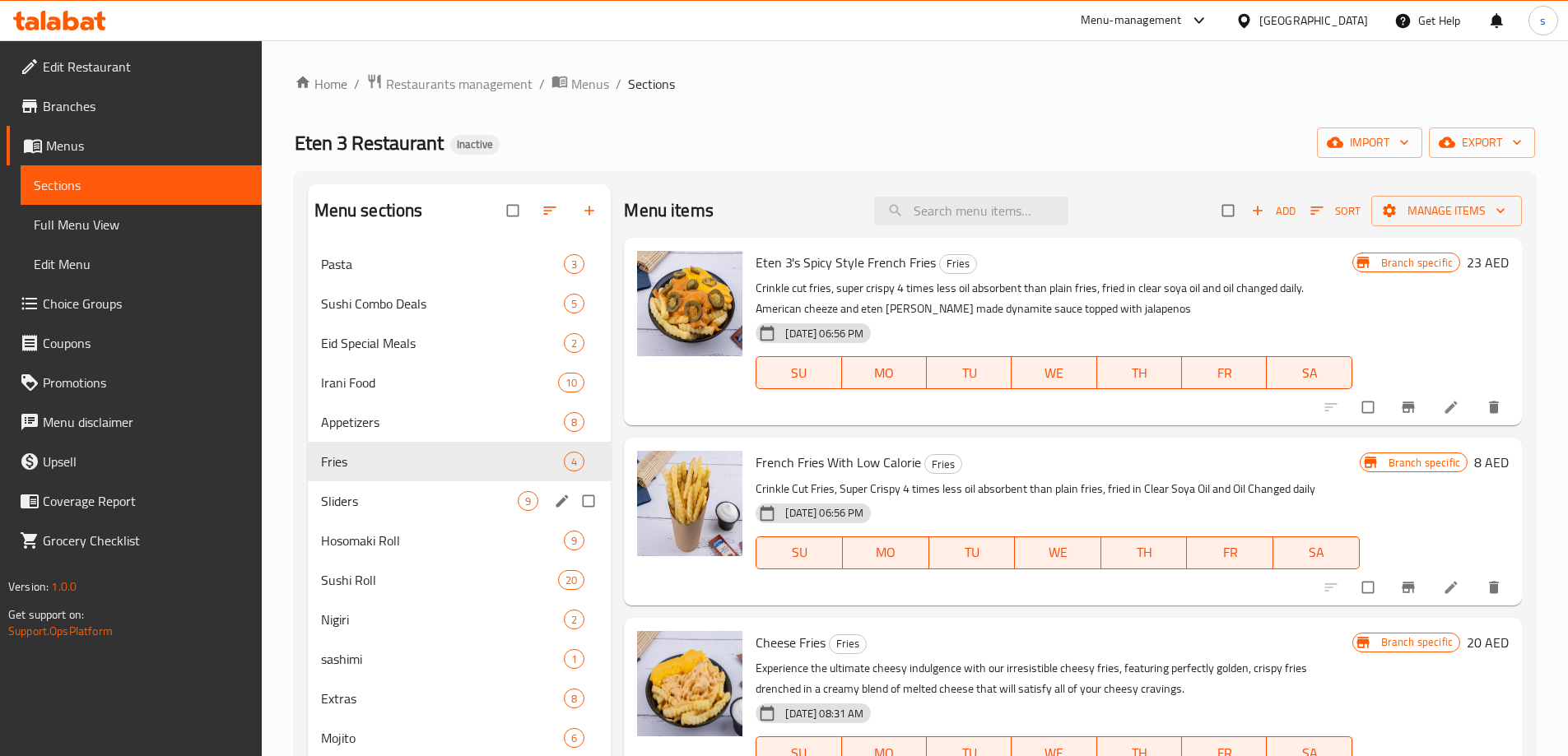
click at [390, 487] on div "Sliders 9" at bounding box center [459, 500] width 303 height 39
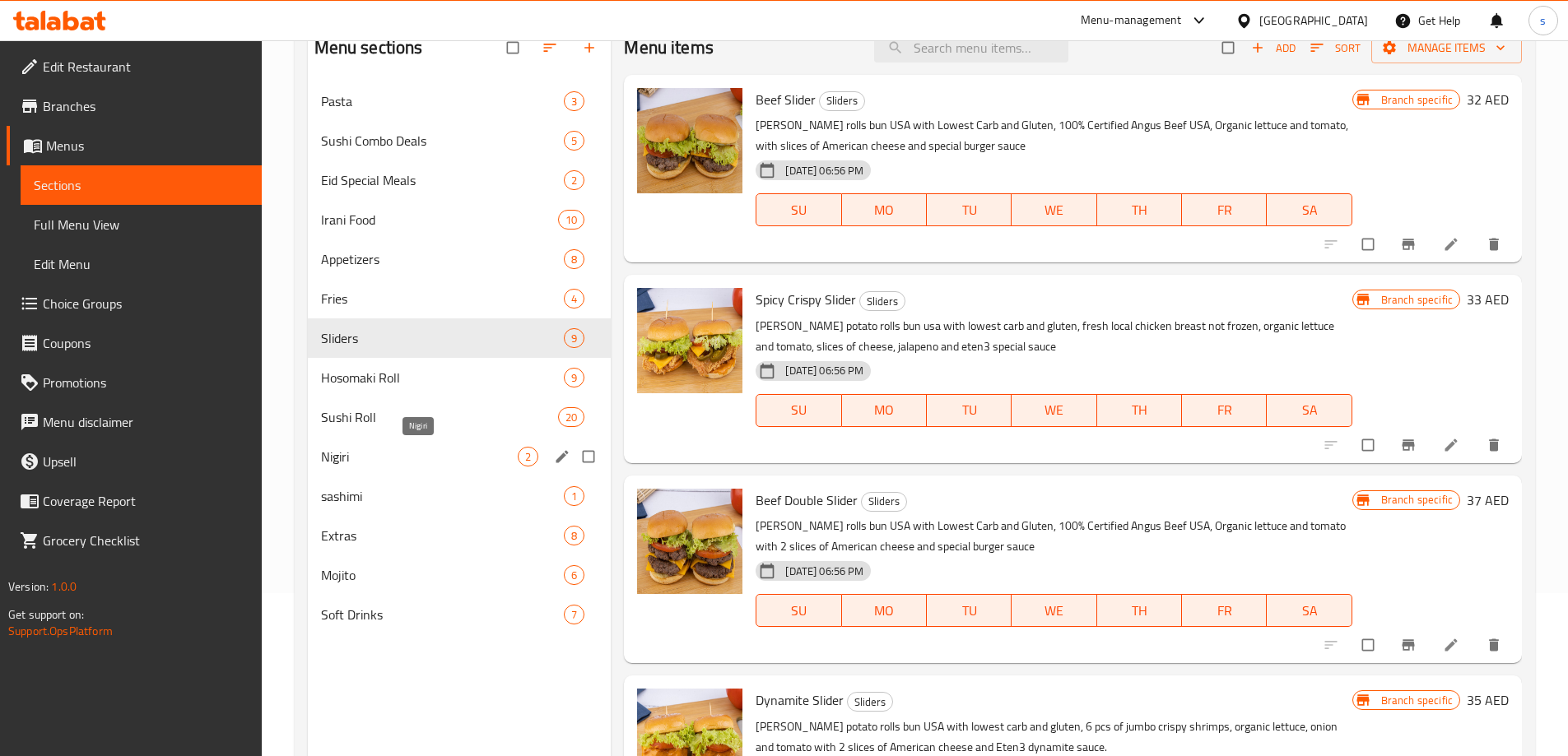
scroll to position [165, 0]
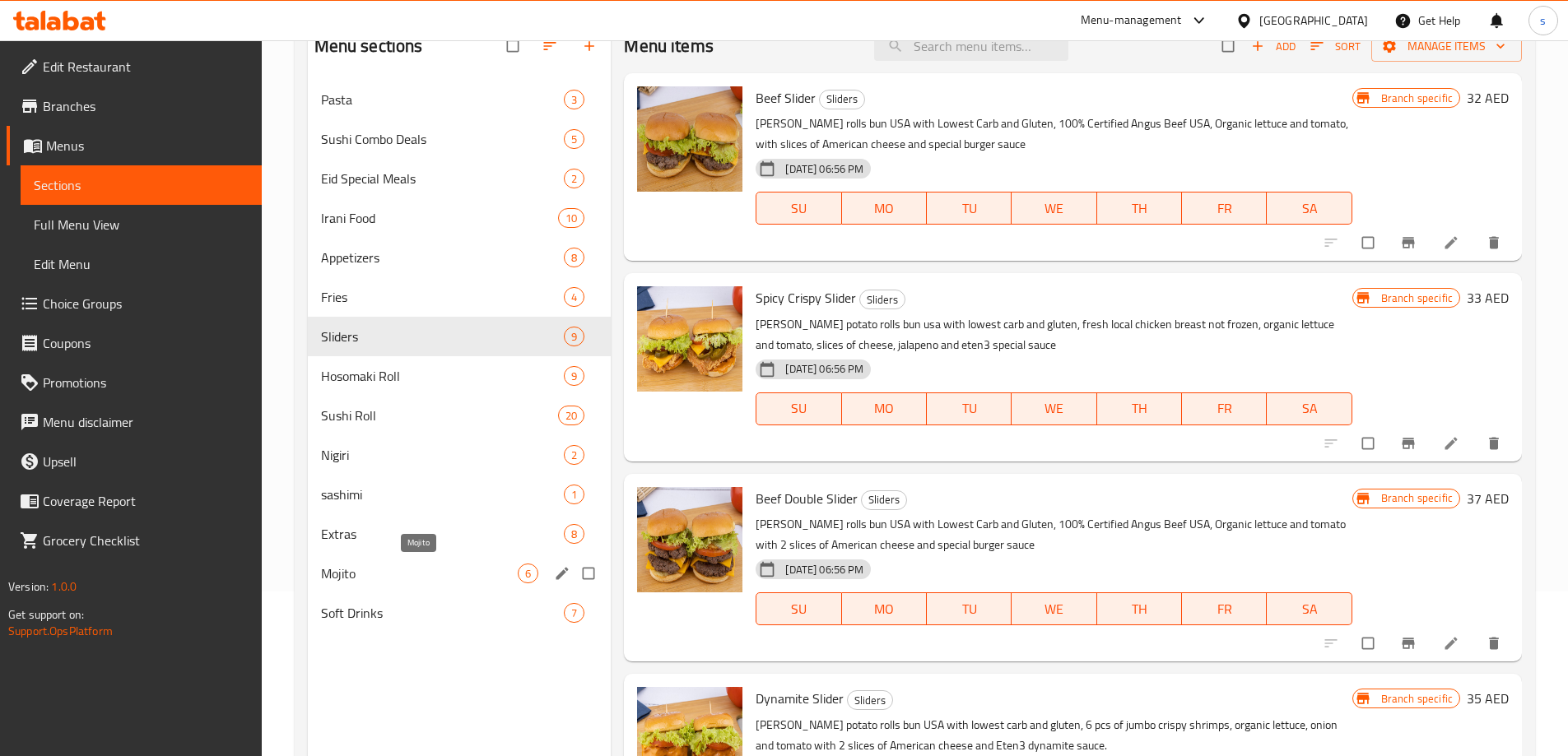
drag, startPoint x: 399, startPoint y: 580, endPoint x: 503, endPoint y: 561, distance: 105.7
click at [399, 580] on span "Mojito" at bounding box center [419, 573] width 197 height 20
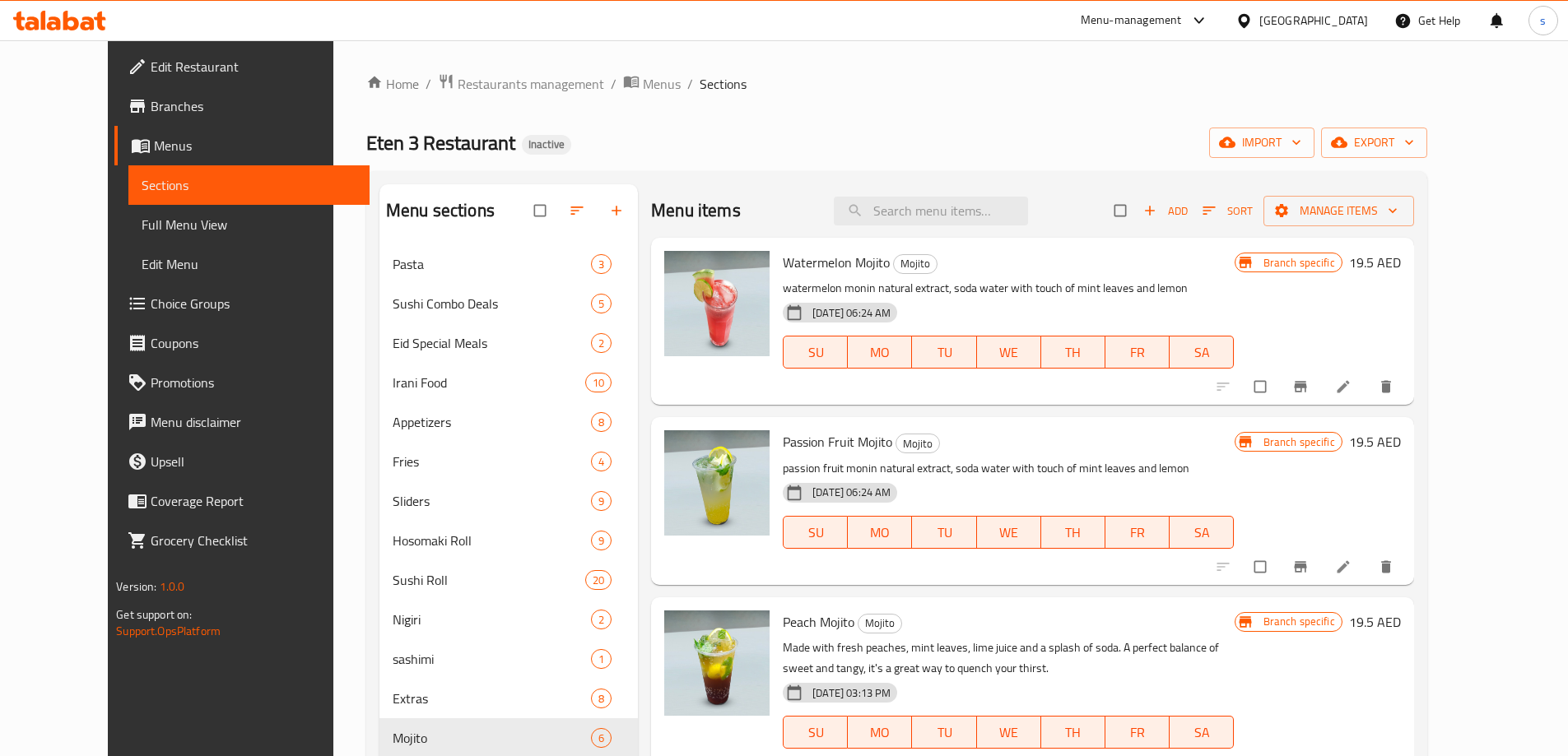
click at [151, 66] on span "Edit Restaurant" at bounding box center [253, 67] width 206 height 20
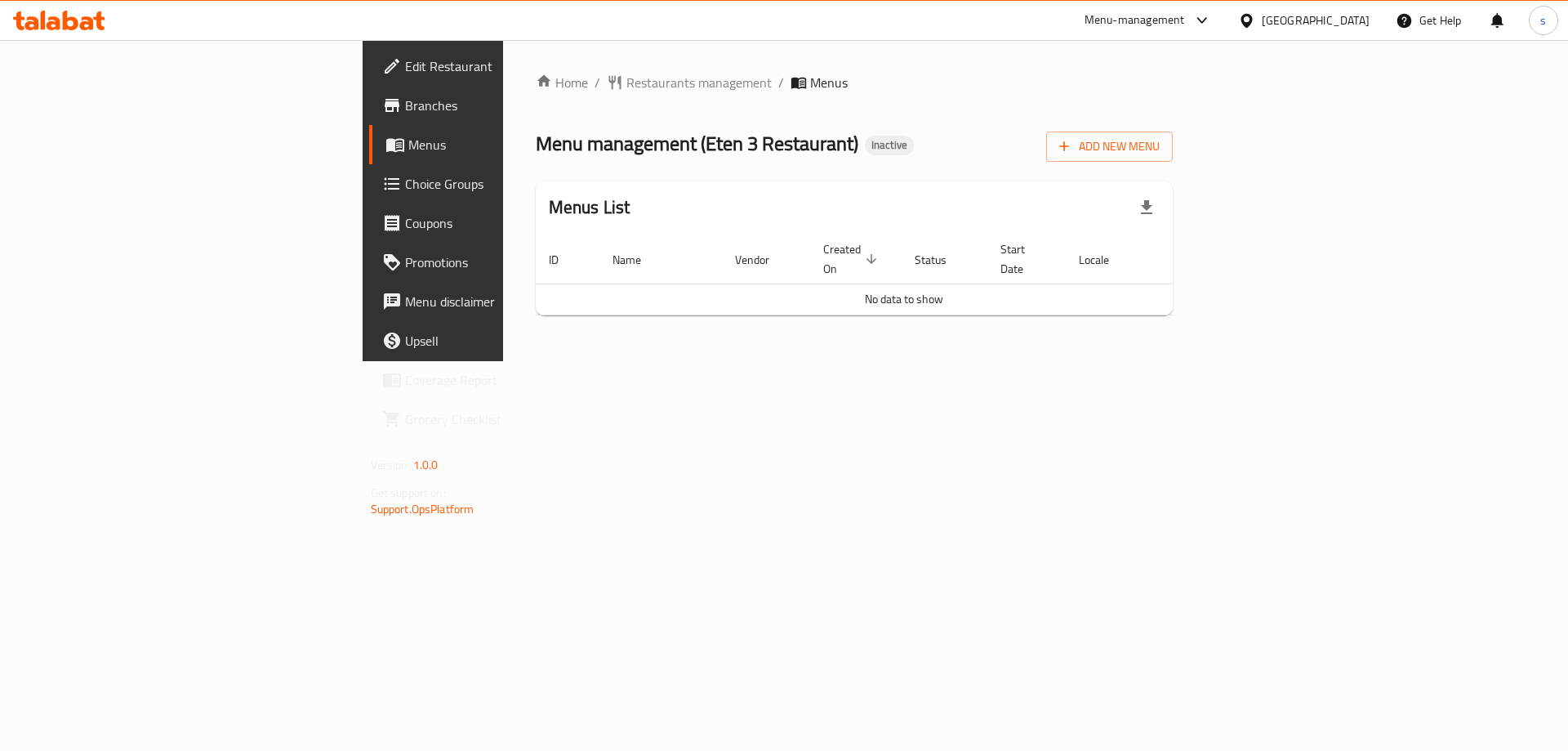
click at [503, 361] on div "Home / Restaurants management / Menus Menu management ( Eten 3 Restaurant ) Ina…" at bounding box center [854, 200] width 703 height 321
click at [405, 110] on span "Branches" at bounding box center [509, 105] width 207 height 20
click at [1159, 148] on span "Add New Menu" at bounding box center [1109, 146] width 100 height 20
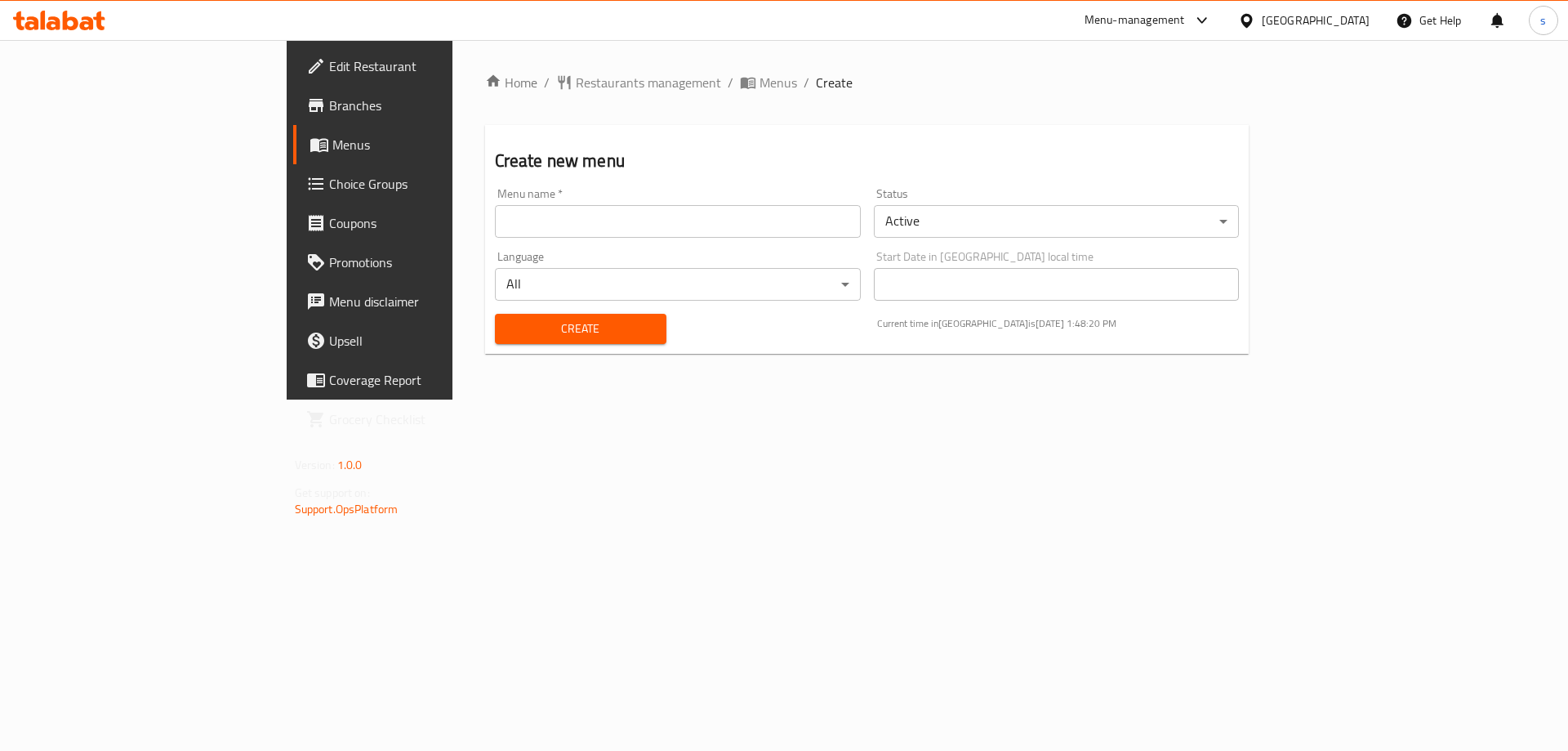
click at [698, 233] on input "text" at bounding box center [677, 222] width 366 height 33
type input "new menu"
click at [508, 328] on span "Create" at bounding box center [580, 328] width 145 height 20
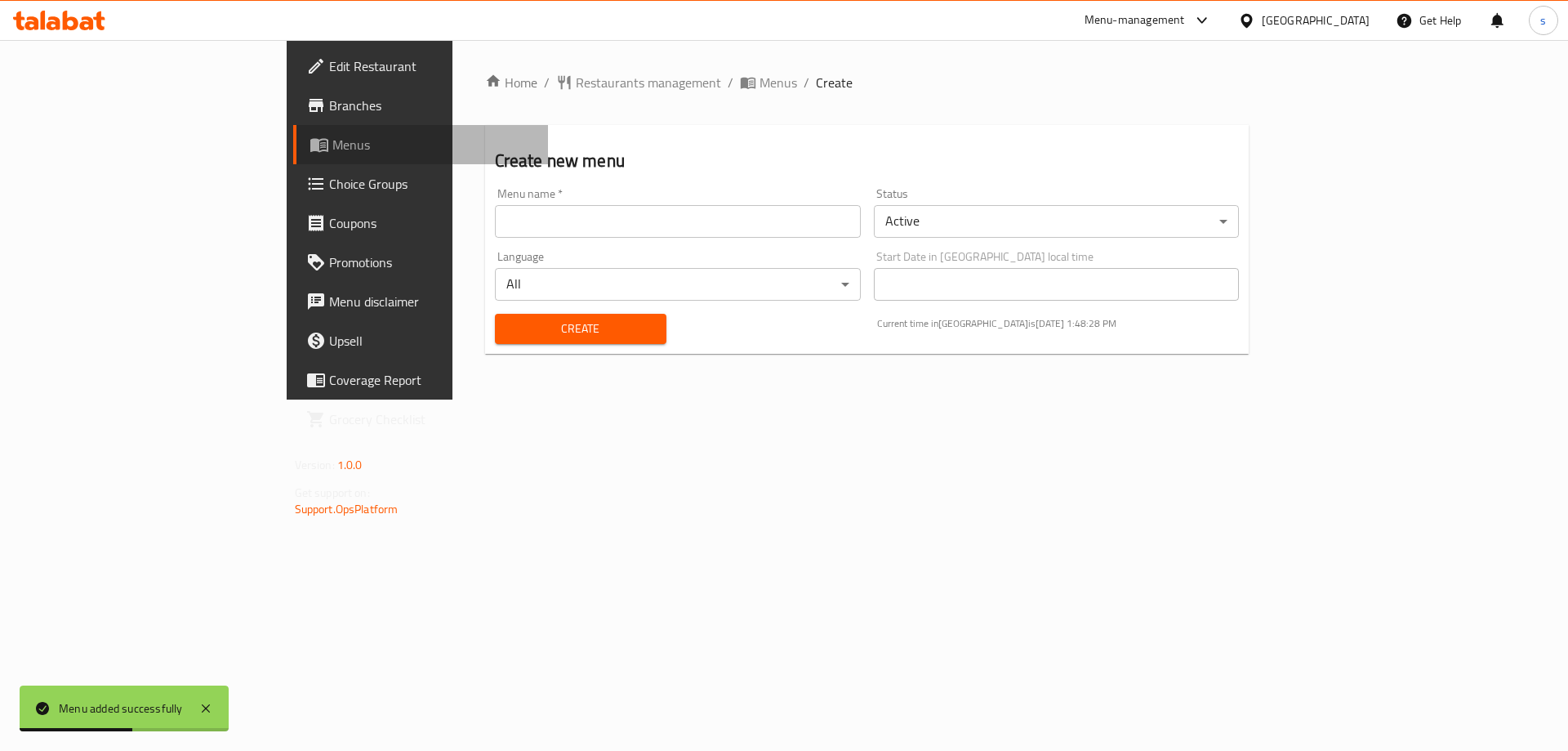
click at [332, 150] on span "Menus" at bounding box center [434, 144] width 204 height 20
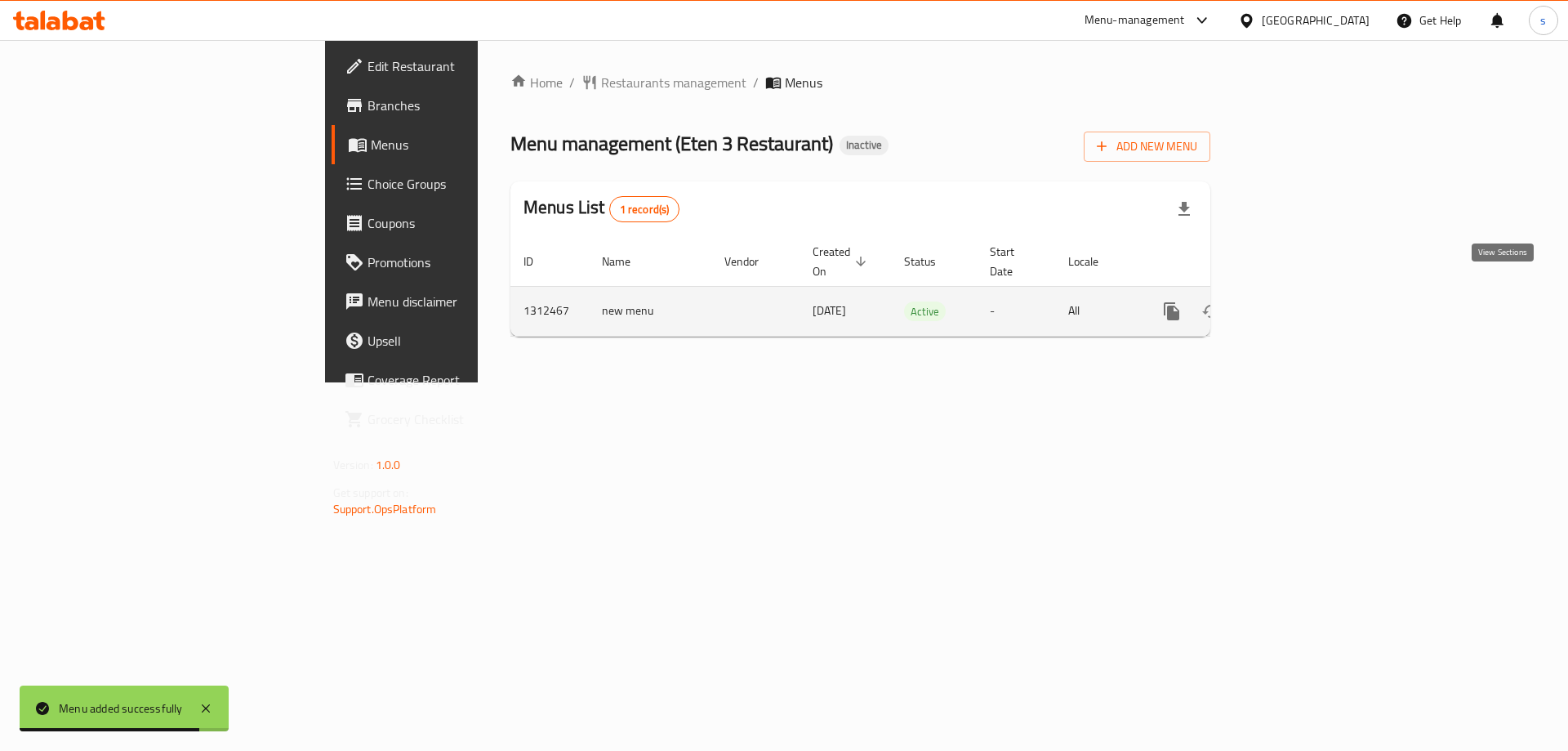
click at [1299, 301] on icon "enhanced table" at bounding box center [1289, 311] width 20 height 20
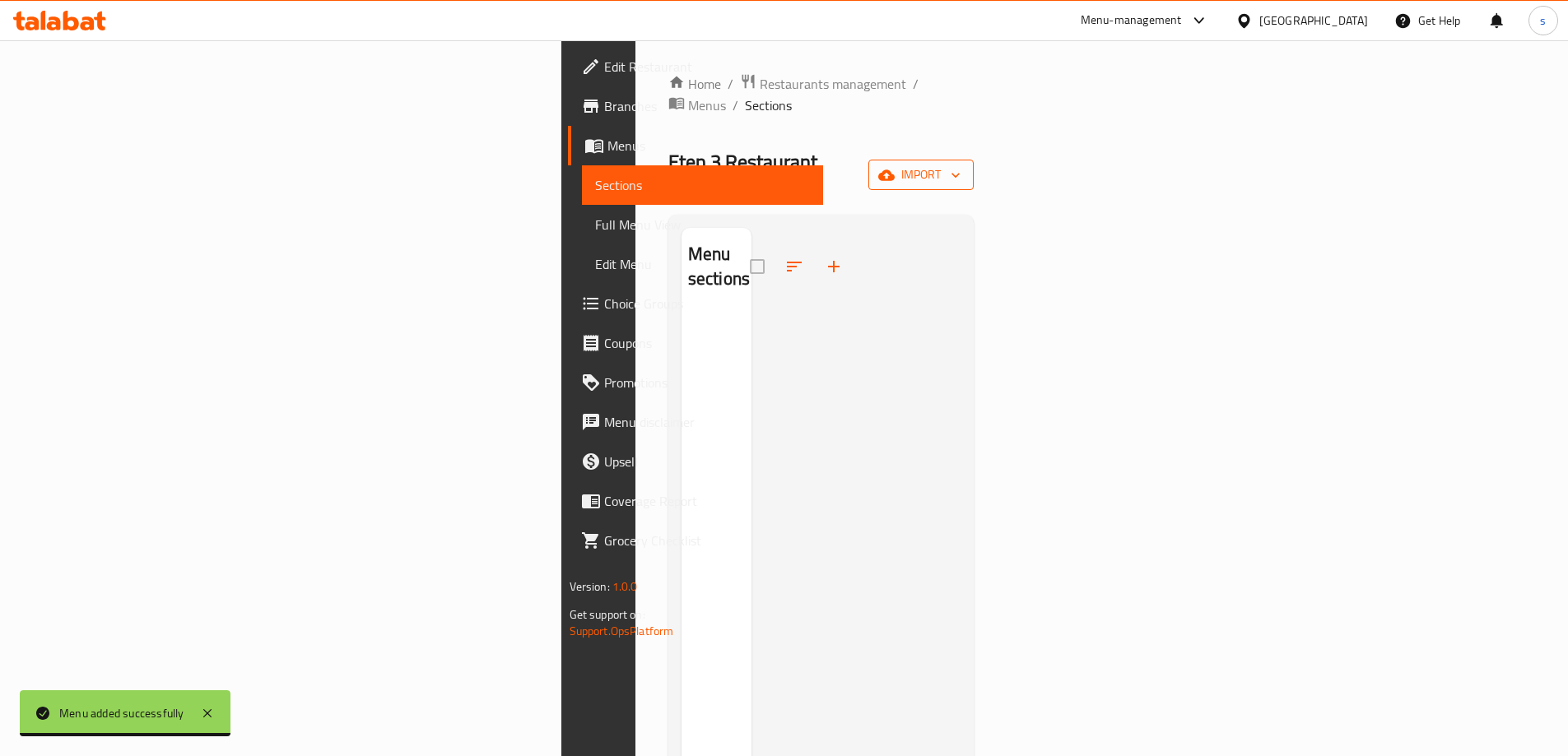
click at [961, 165] on span "import" at bounding box center [921, 174] width 79 height 20
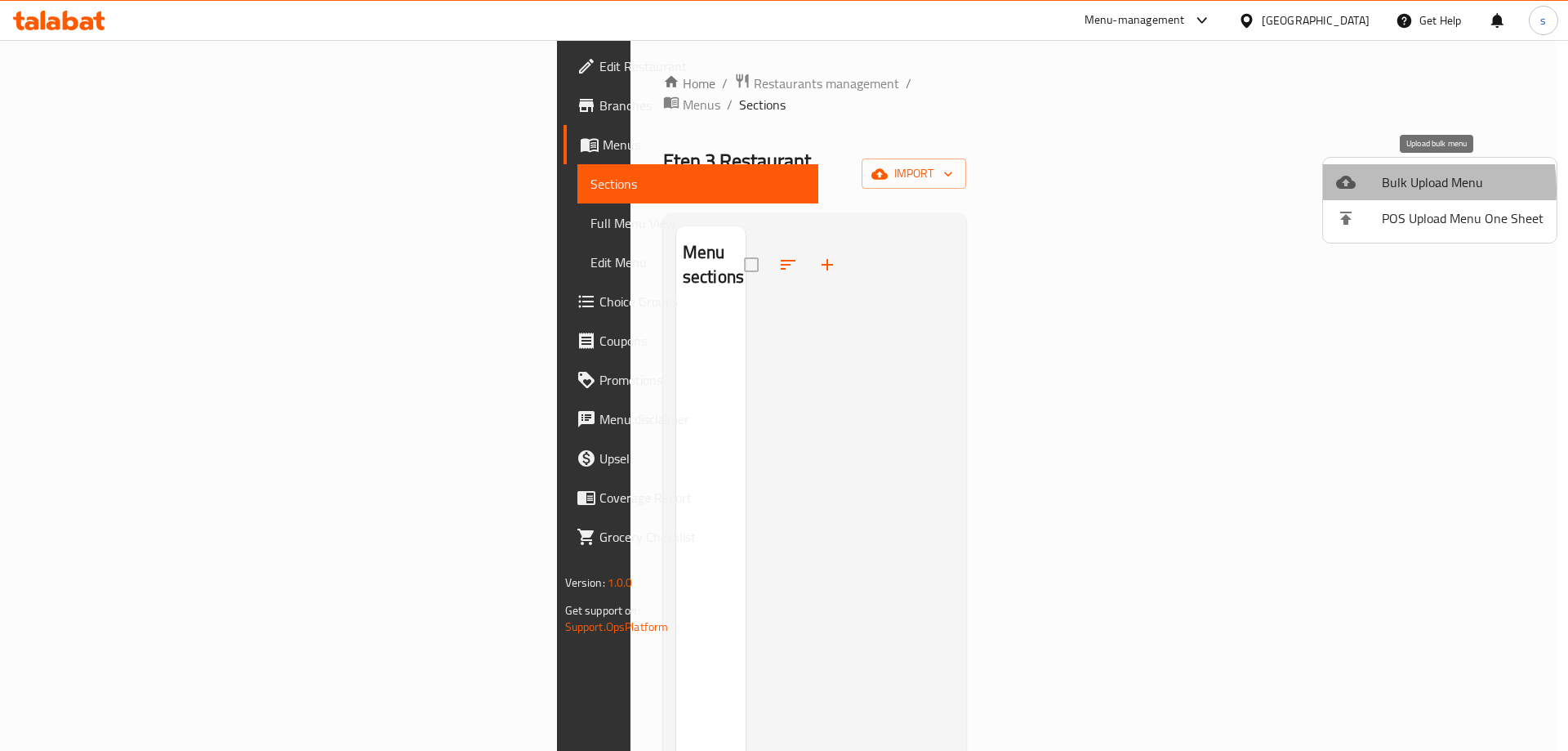
click at [1367, 190] on div at bounding box center [1358, 182] width 46 height 20
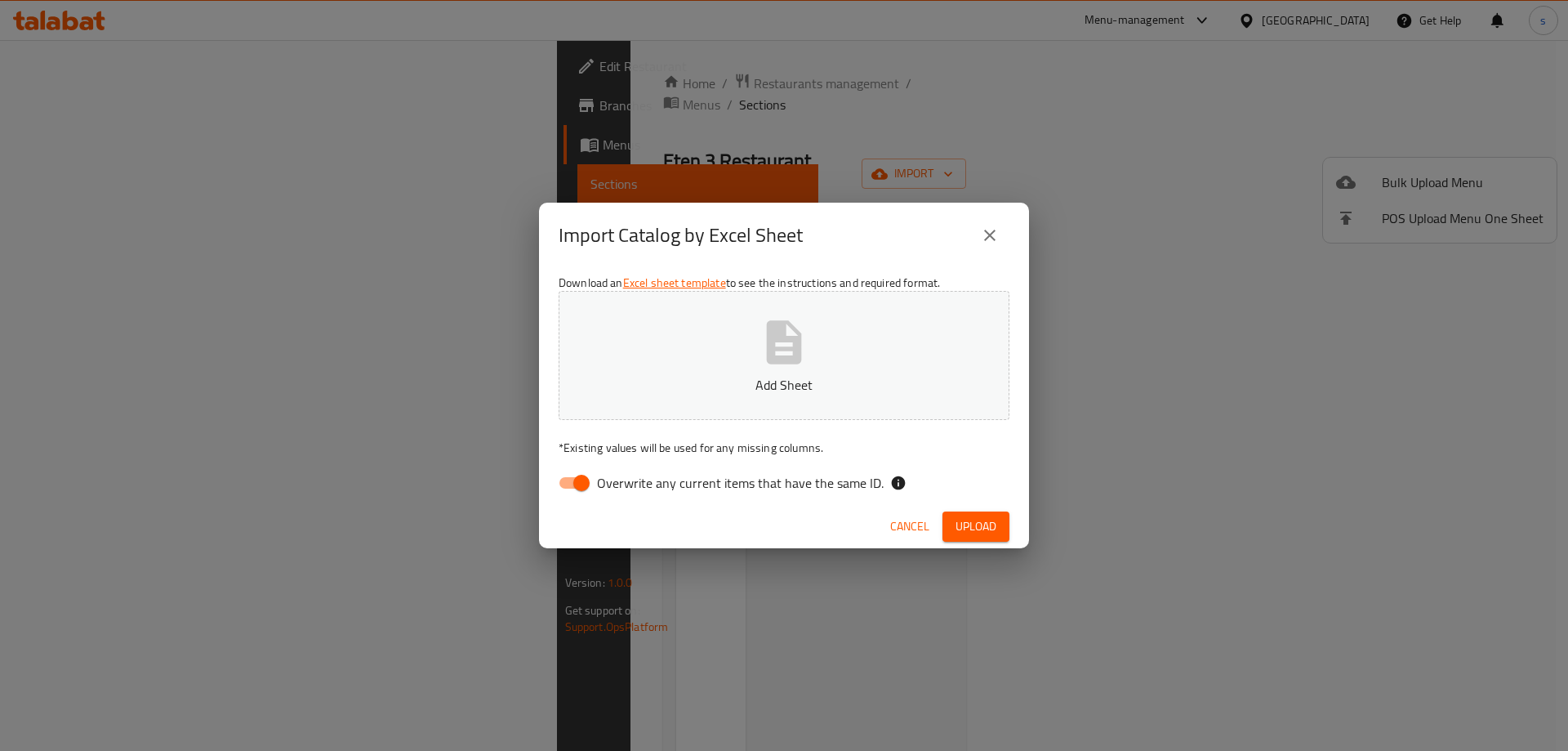
click at [583, 477] on input "Overwrite any current items that have the same ID." at bounding box center [581, 483] width 93 height 31
checkbox input "false"
click at [971, 526] on span "Upload" at bounding box center [976, 526] width 41 height 20
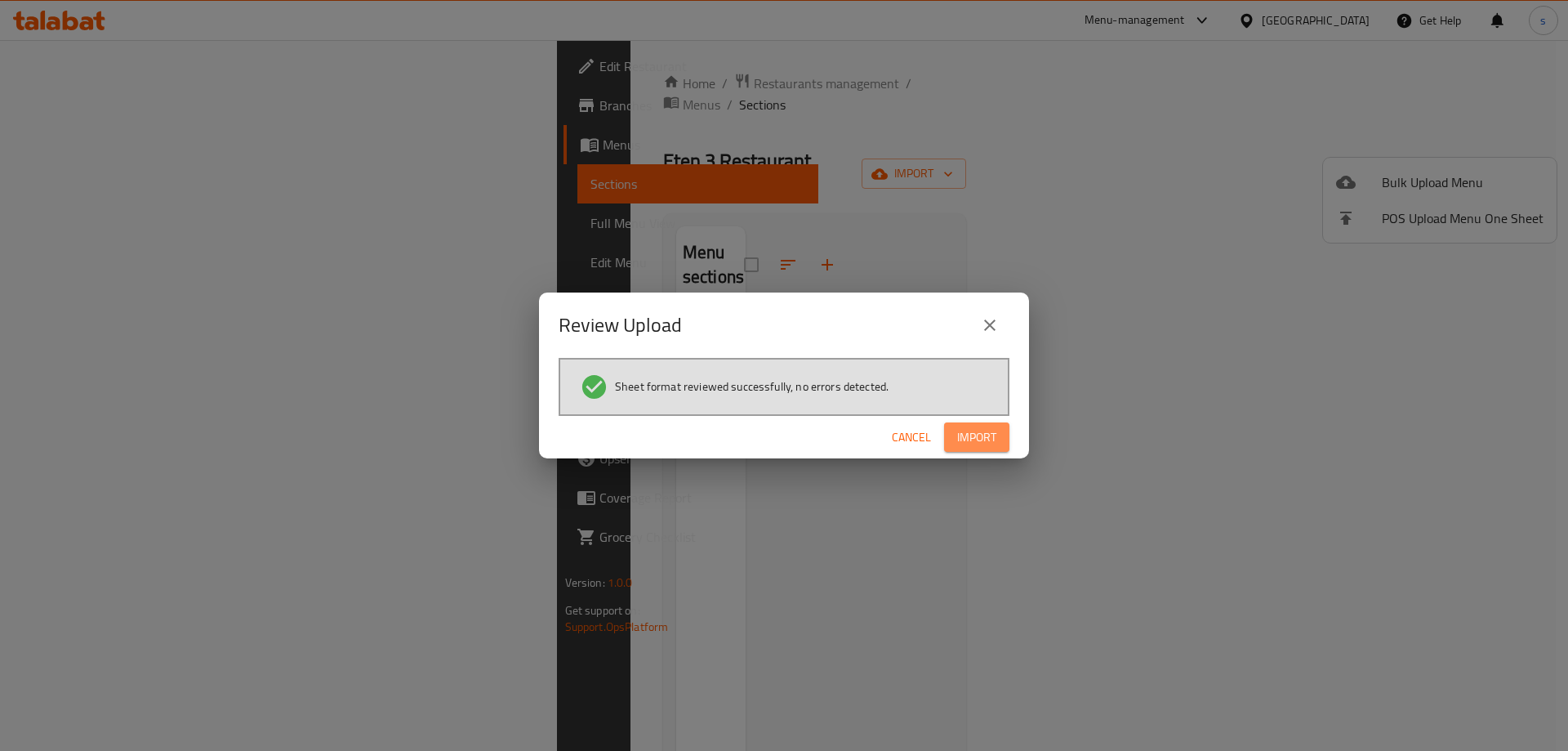
click at [968, 434] on span "Import" at bounding box center [976, 437] width 39 height 20
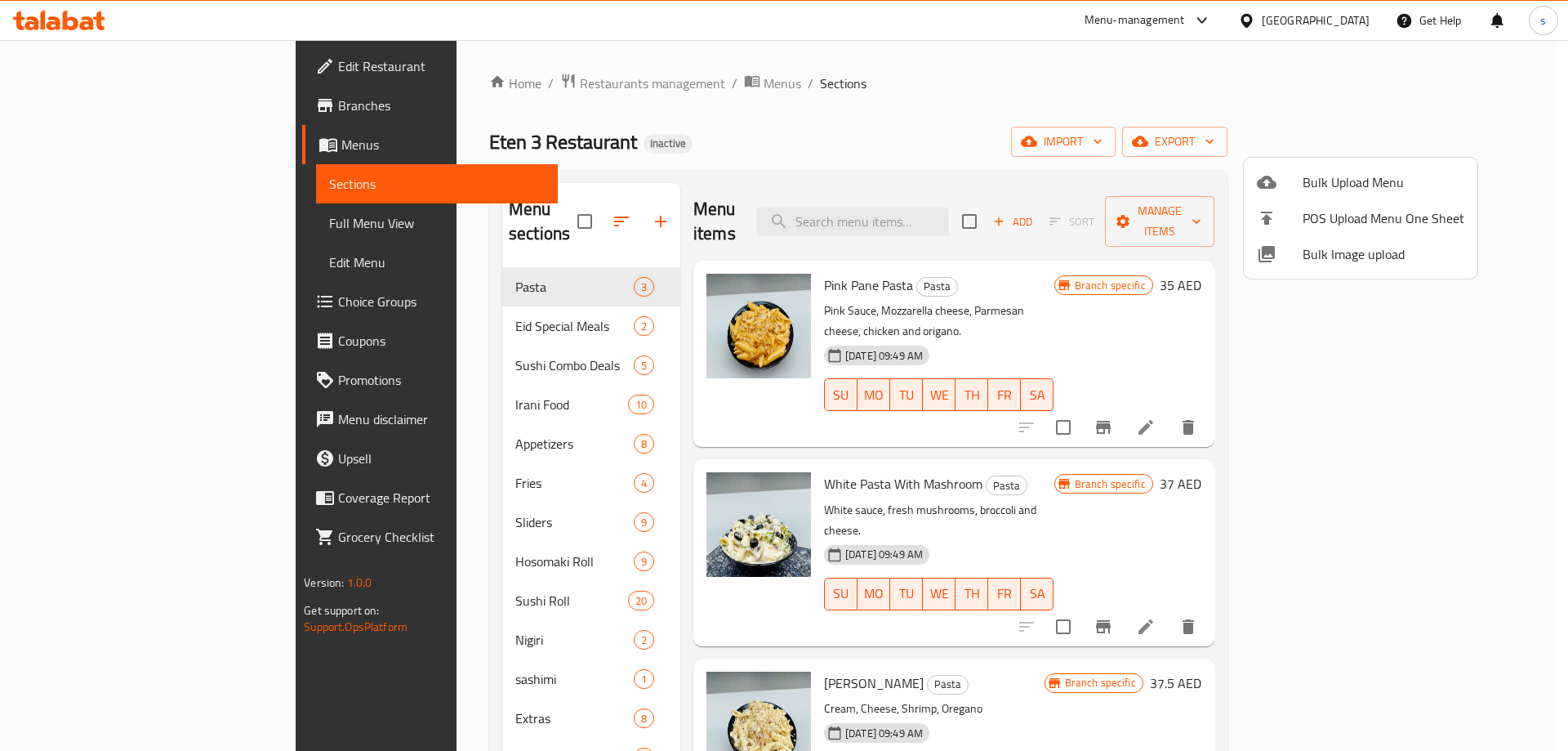
click at [1075, 90] on div at bounding box center [784, 375] width 1568 height 751
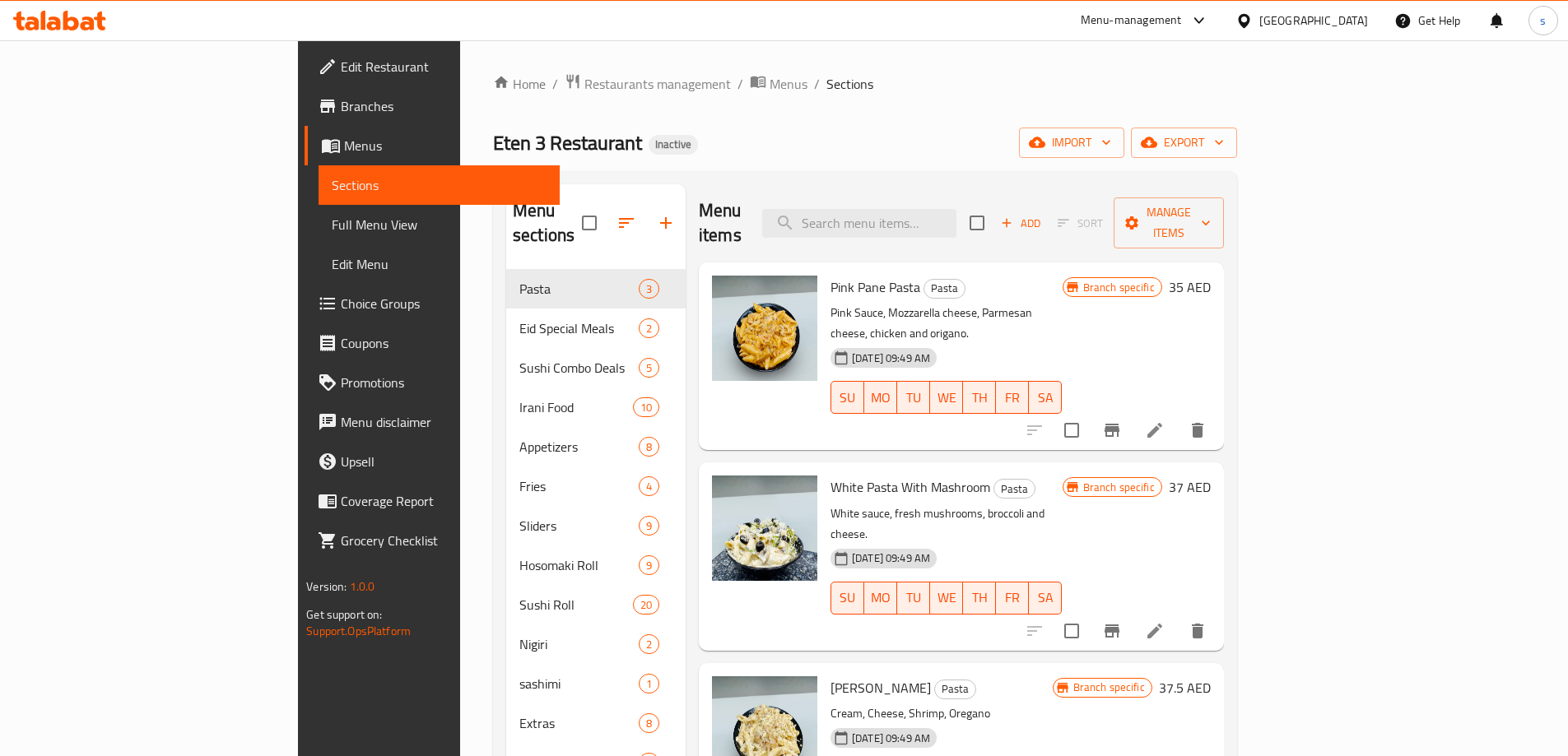
click at [331, 224] on span "Full Menu View" at bounding box center [438, 224] width 215 height 20
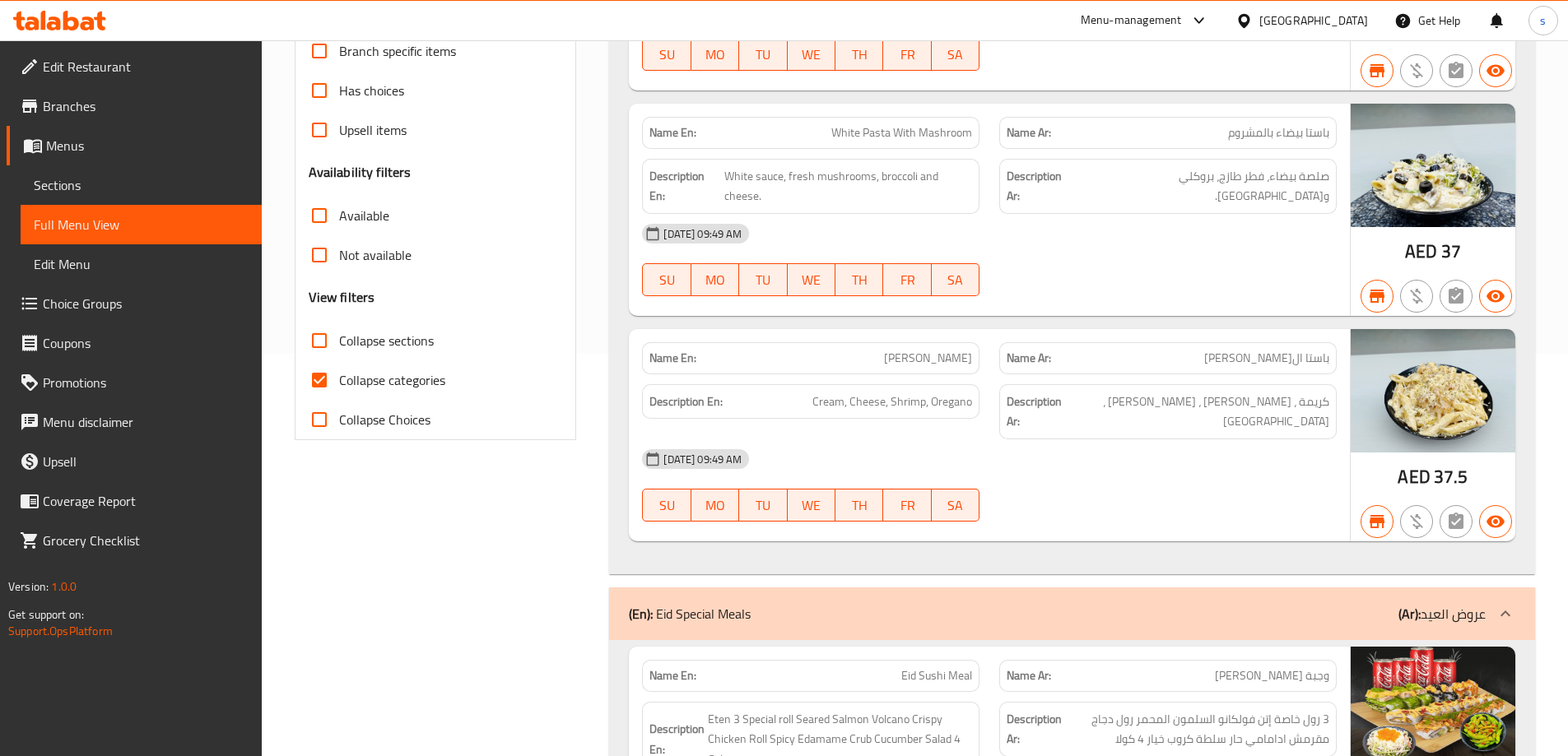
scroll to position [411, 0]
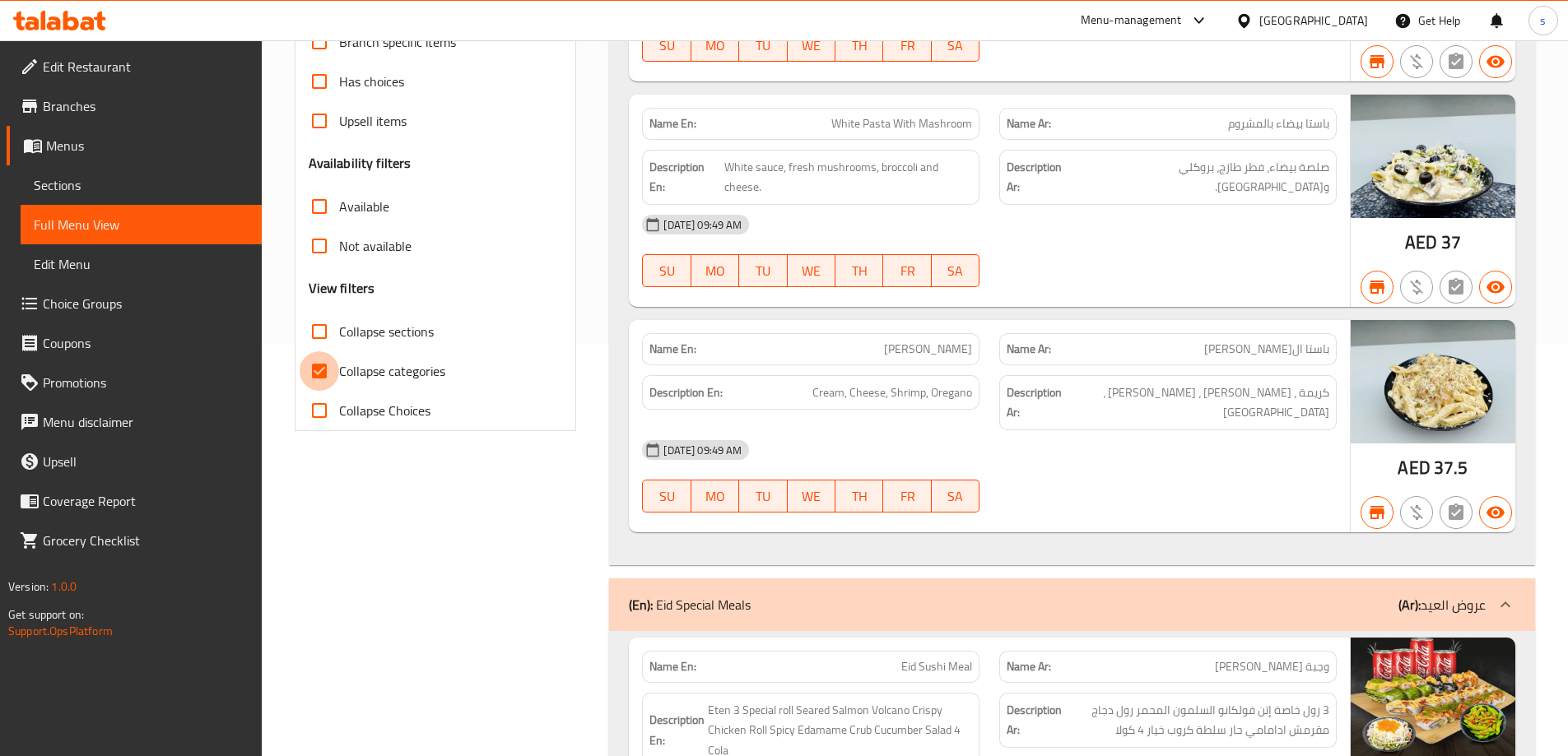
click at [316, 372] on input "Collapse categories" at bounding box center [319, 371] width 39 height 39
checkbox input "false"
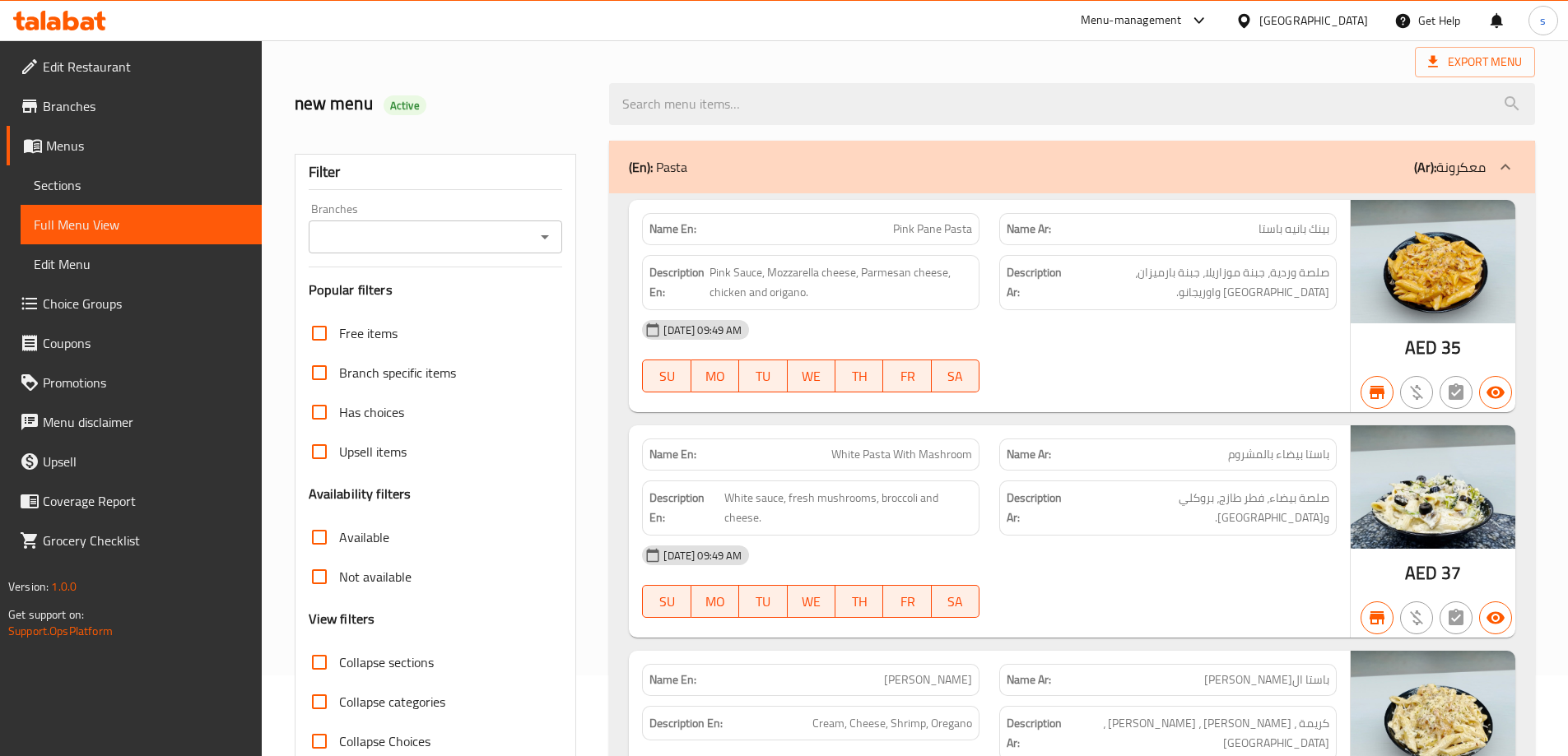
scroll to position [0, 0]
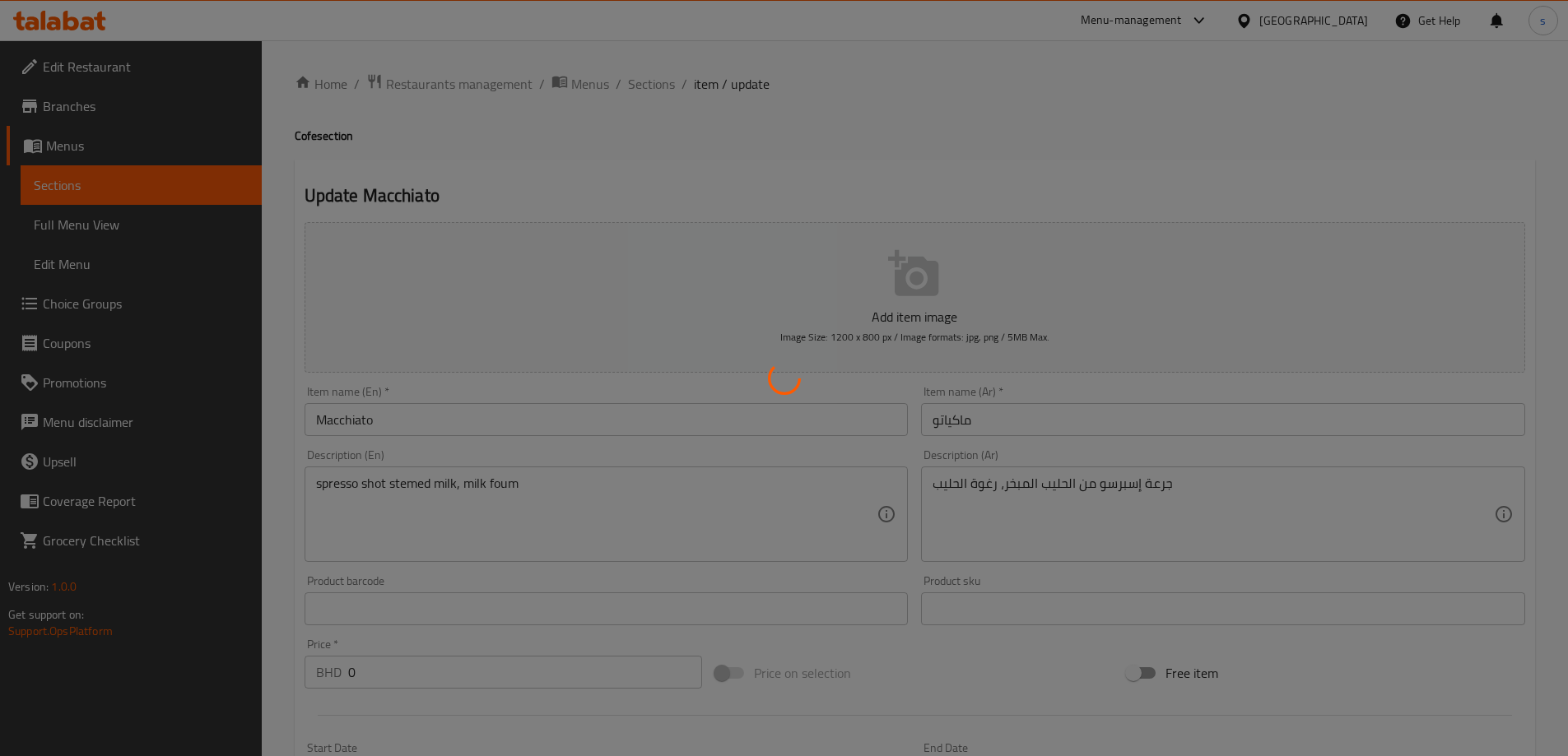
type input "إضافات للحجم صغير"
type input "0"
type input "1"
type input "إختيارك للسكر"
type input "1"
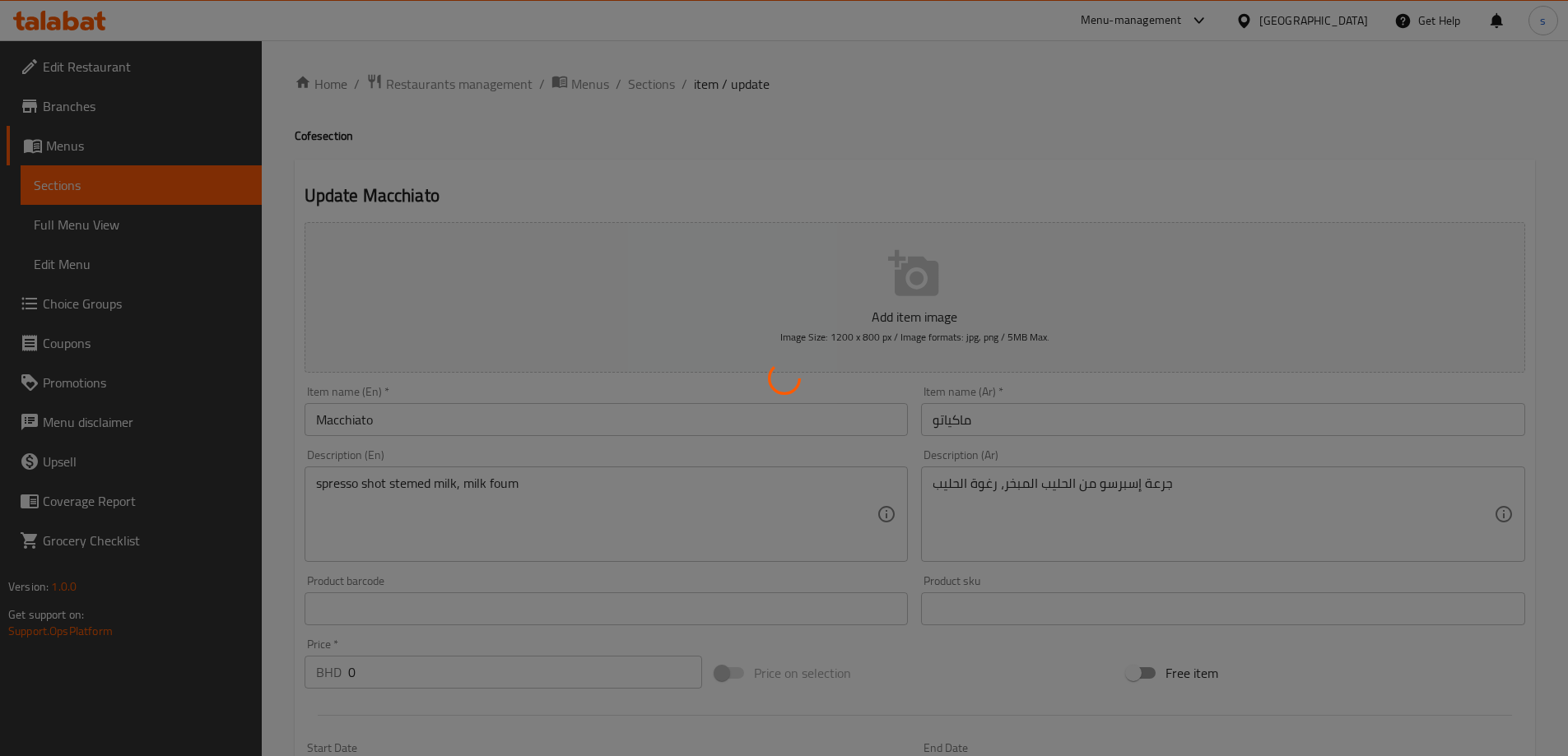
type input "1"
type input "إضافات للحجم وسط"
type input "0"
type input "1"
type input "إختيارك للسكر"
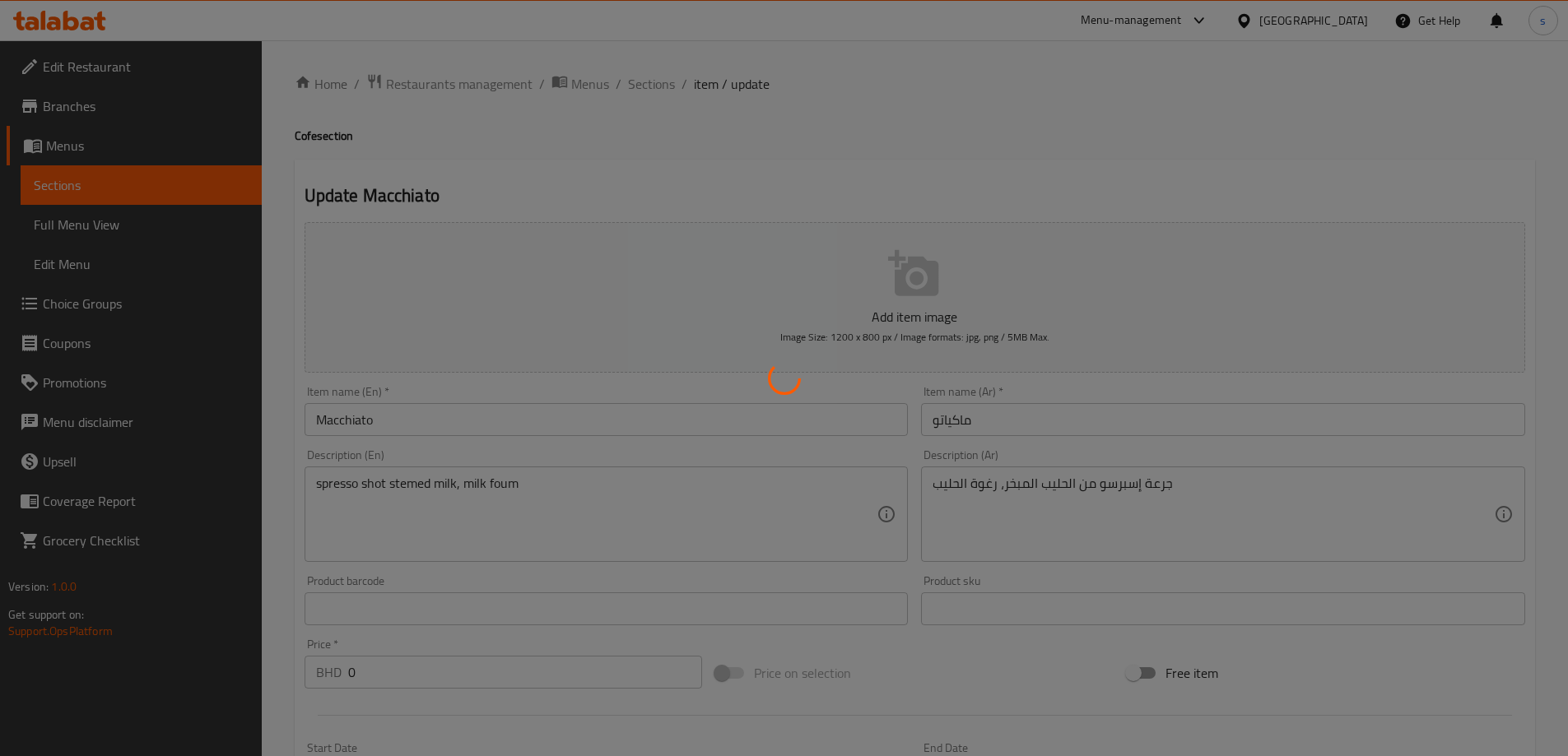
type input "1"
type input "إضافات للحجم كبير"
type input "0"
type input "1"
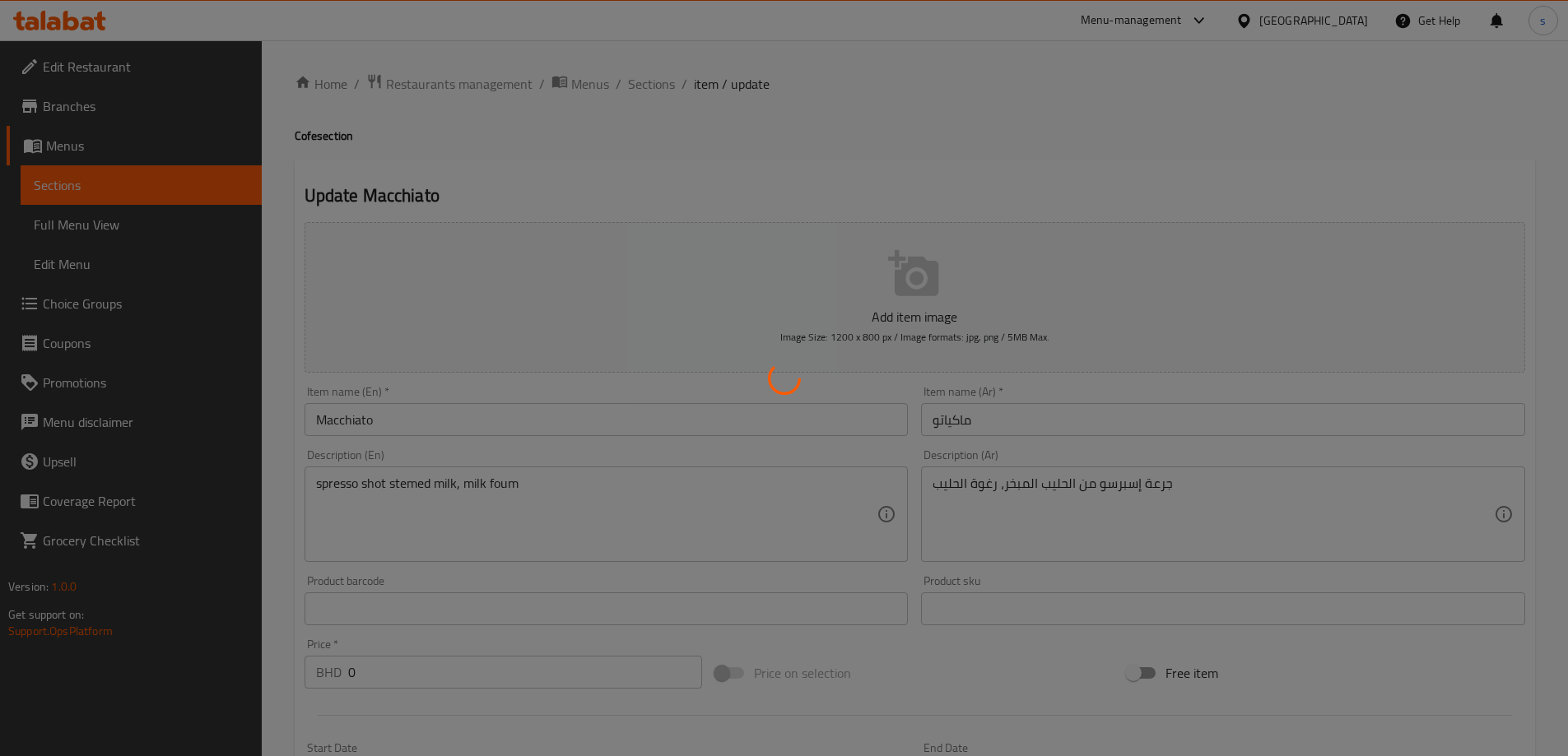
type input "إختيارك للسكر"
type input "1"
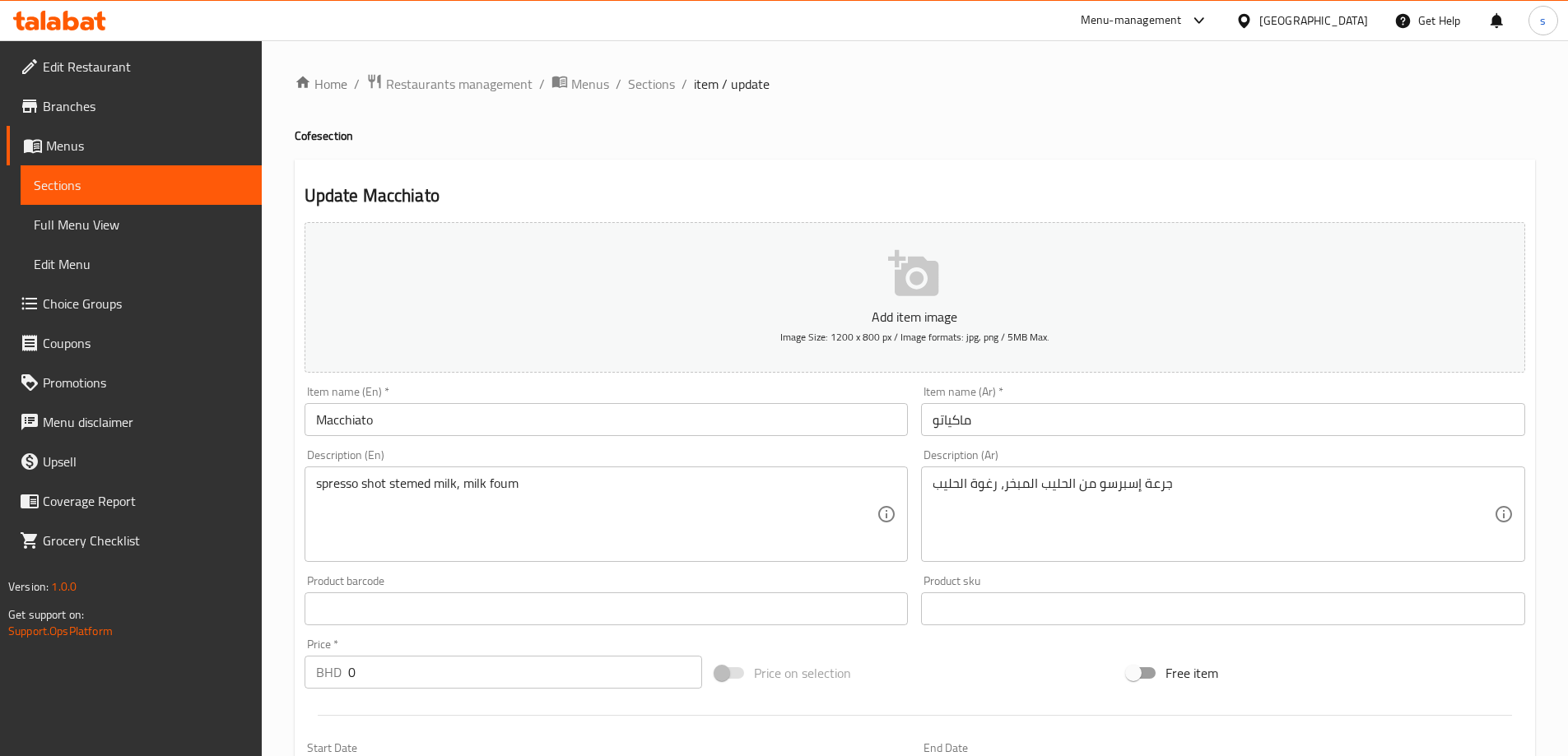
click at [102, 102] on span "Branches" at bounding box center [145, 106] width 206 height 20
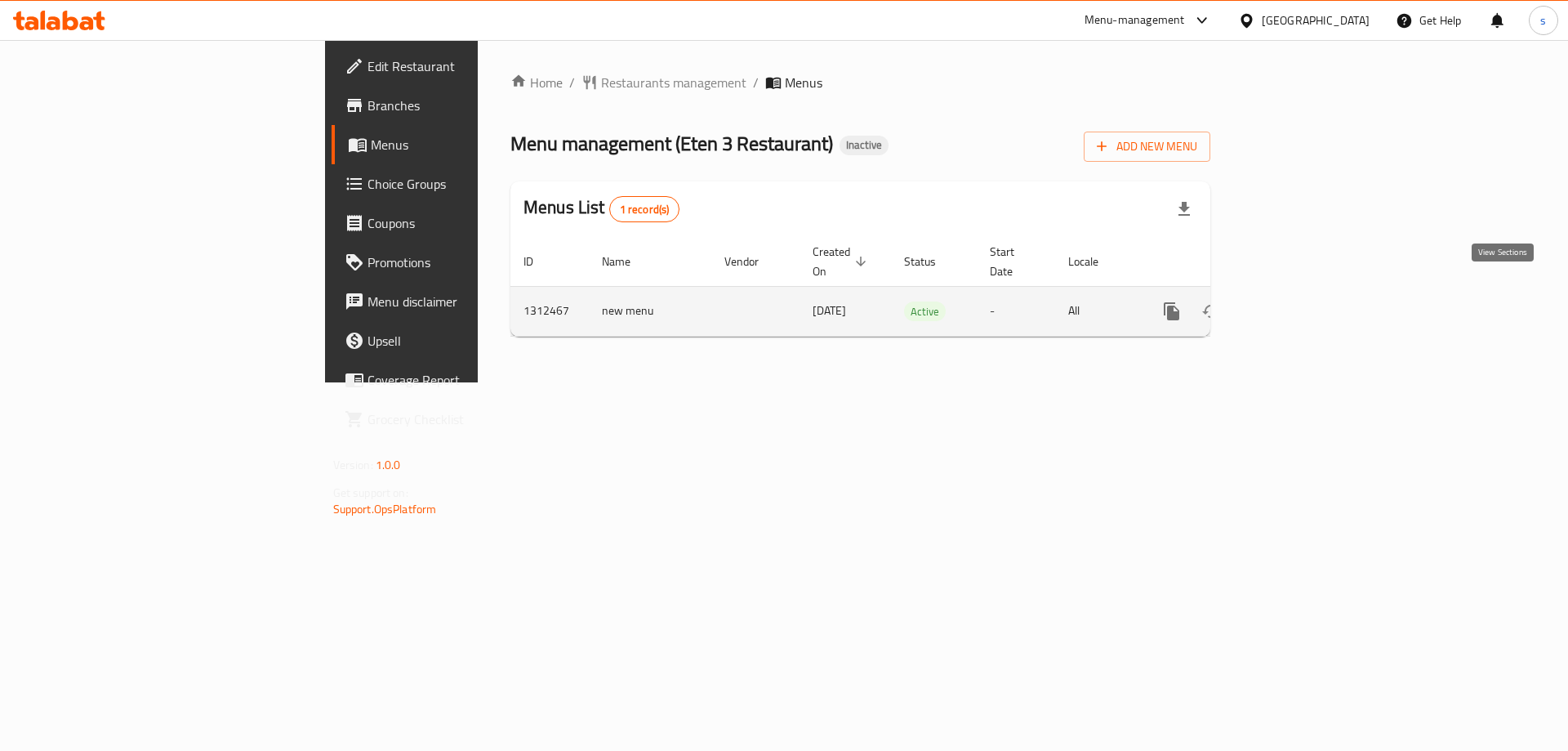
click at [1297, 304] on icon "enhanced table" at bounding box center [1289, 311] width 15 height 15
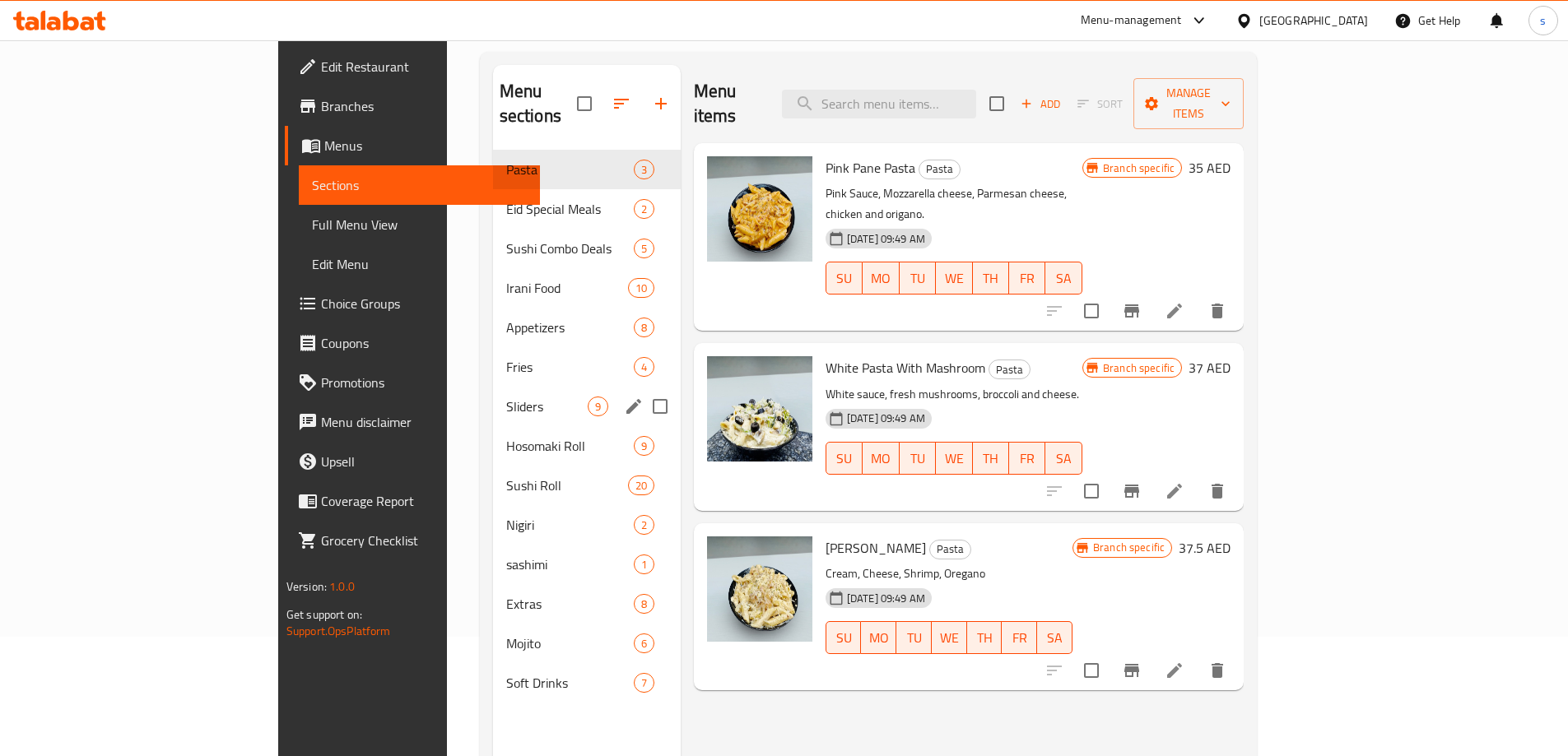
scroll to position [230, 0]
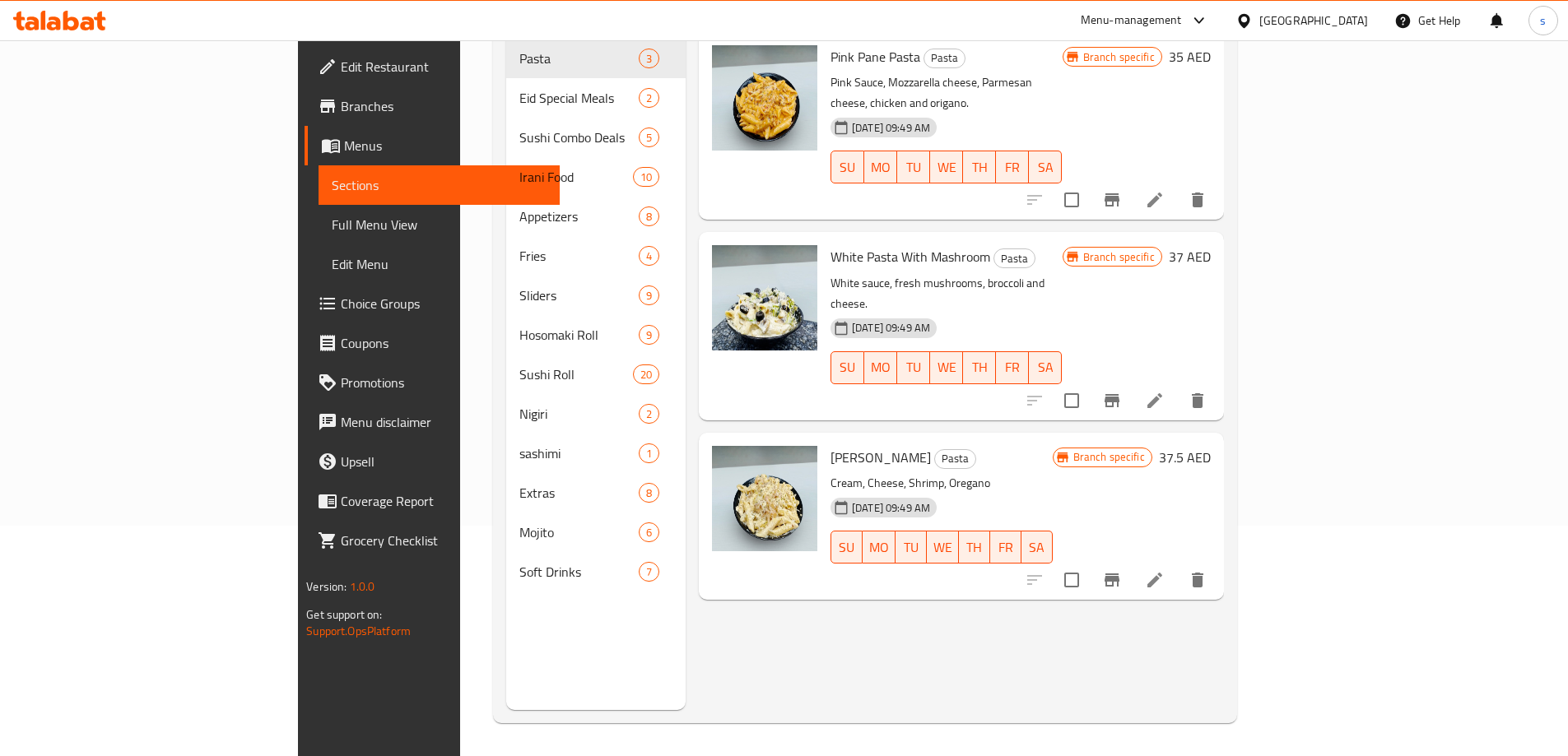
click at [331, 226] on span "Full Menu View" at bounding box center [438, 224] width 215 height 20
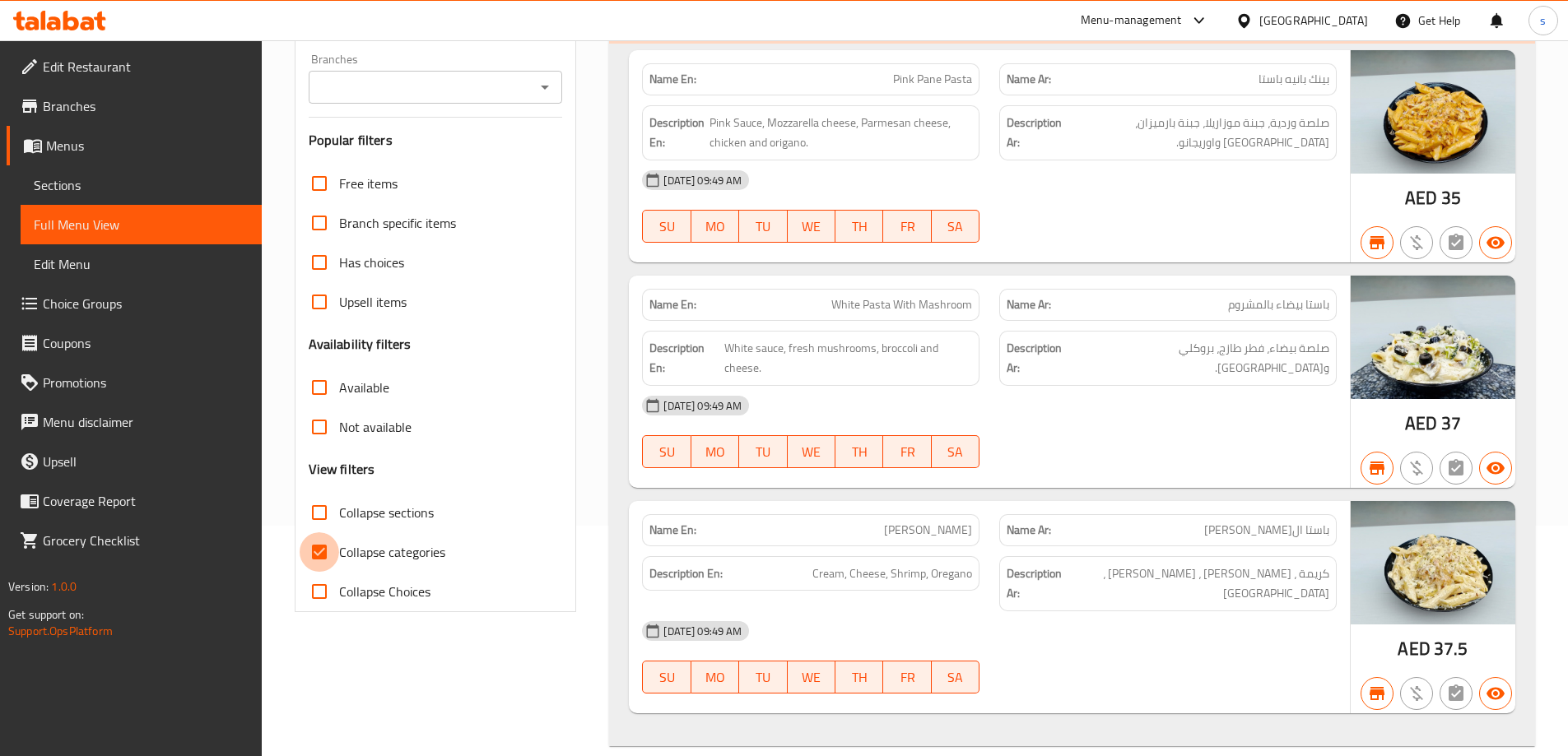
click at [319, 555] on input "Collapse categories" at bounding box center [319, 551] width 39 height 39
checkbox input "false"
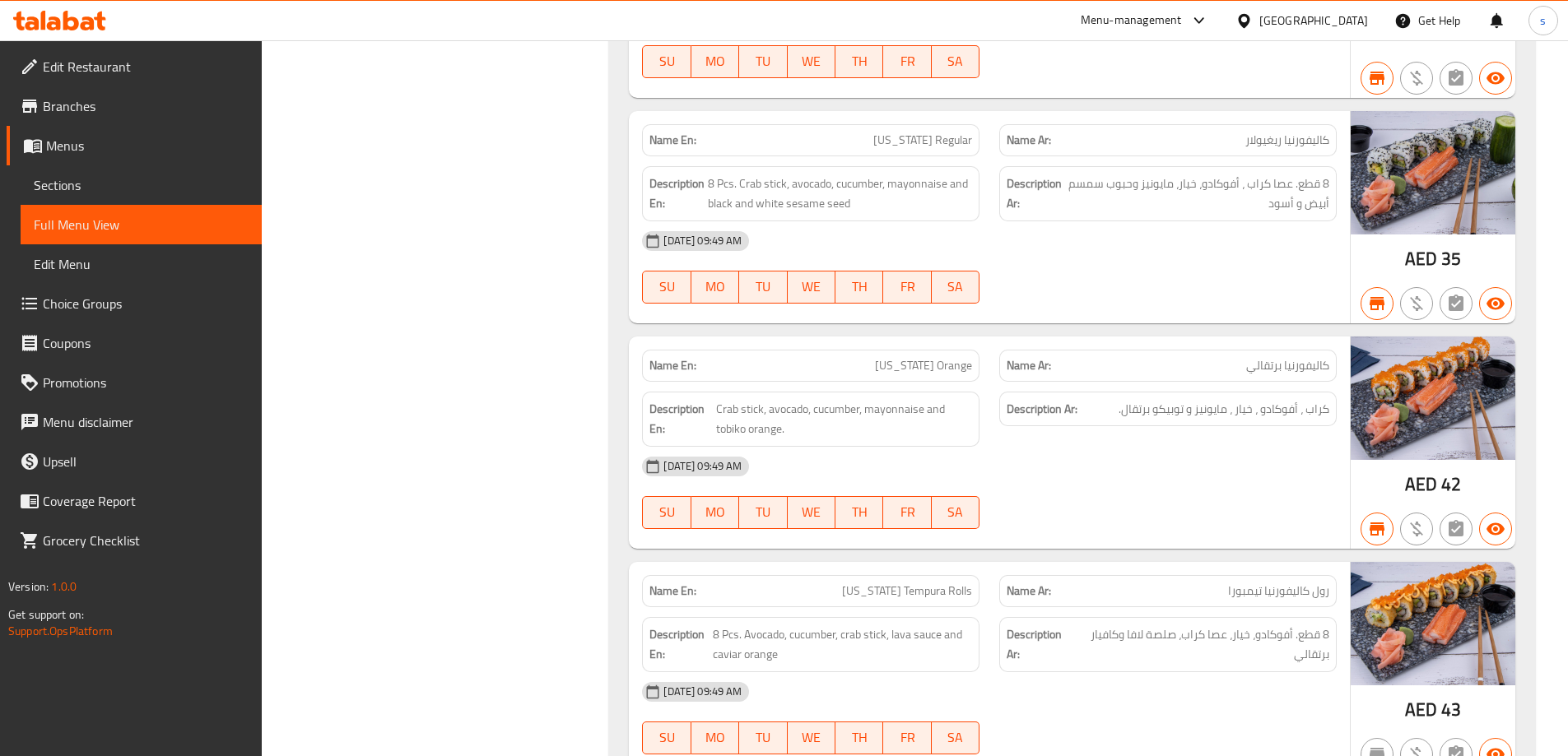
scroll to position [12420, 0]
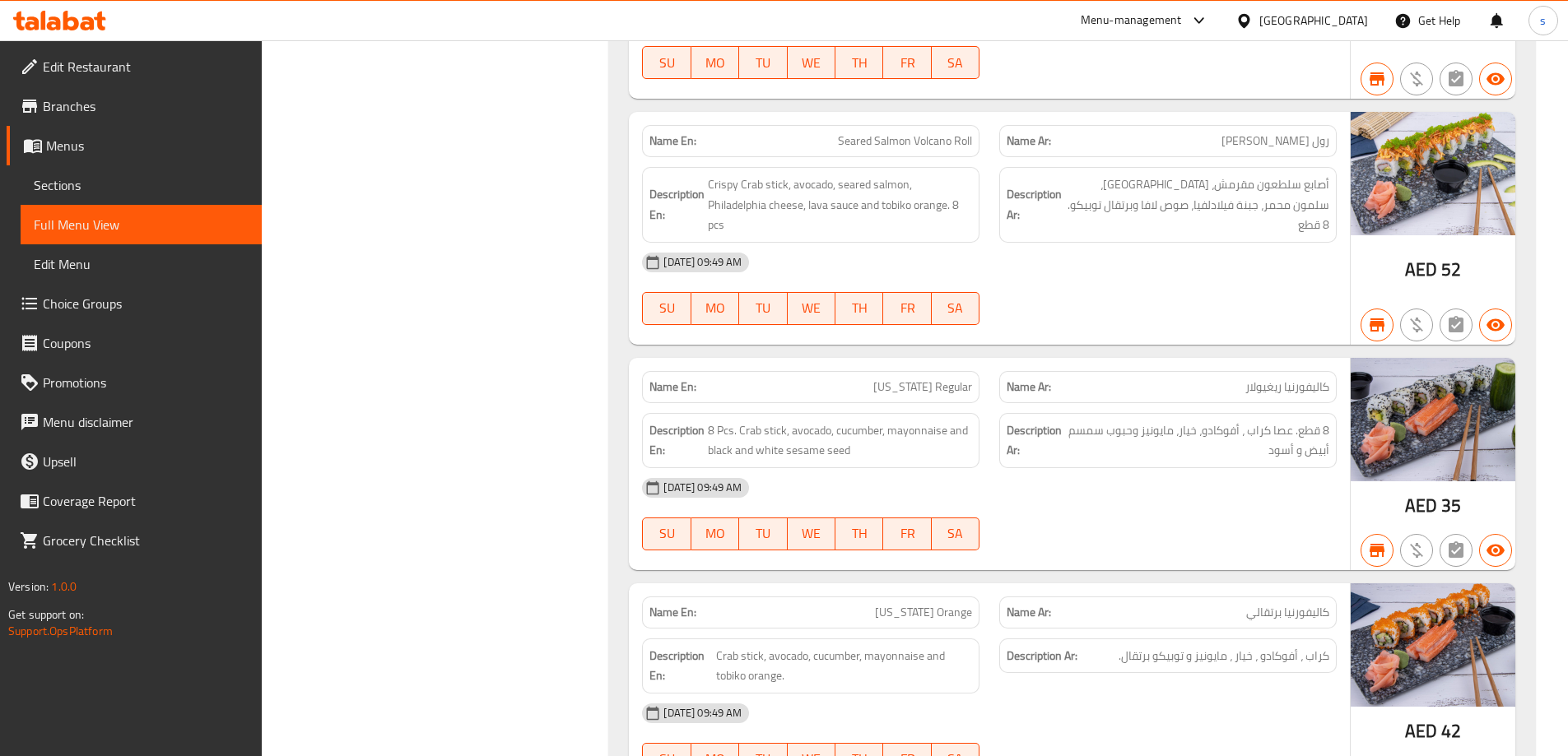
click at [67, 33] on div at bounding box center [60, 21] width 119 height 33
click at [91, 16] on icon at bounding box center [60, 20] width 93 height 20
